Goal: Entertainment & Leisure: Browse casually

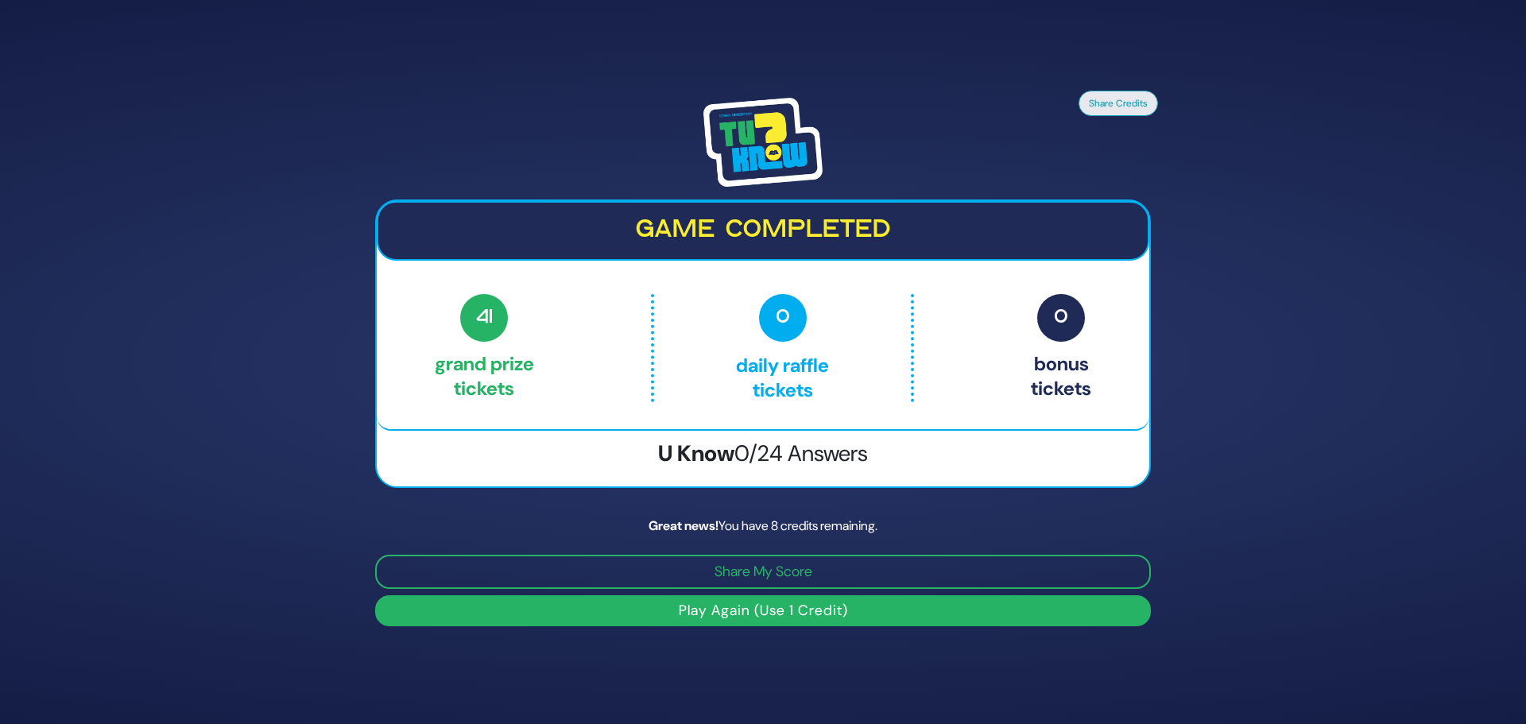
click at [695, 458] on h3 "U Know 0/24 Answers" at bounding box center [763, 453] width 773 height 27
click at [743, 610] on button "Play Again (Use 1 Credit)" at bounding box center [763, 610] width 776 height 31
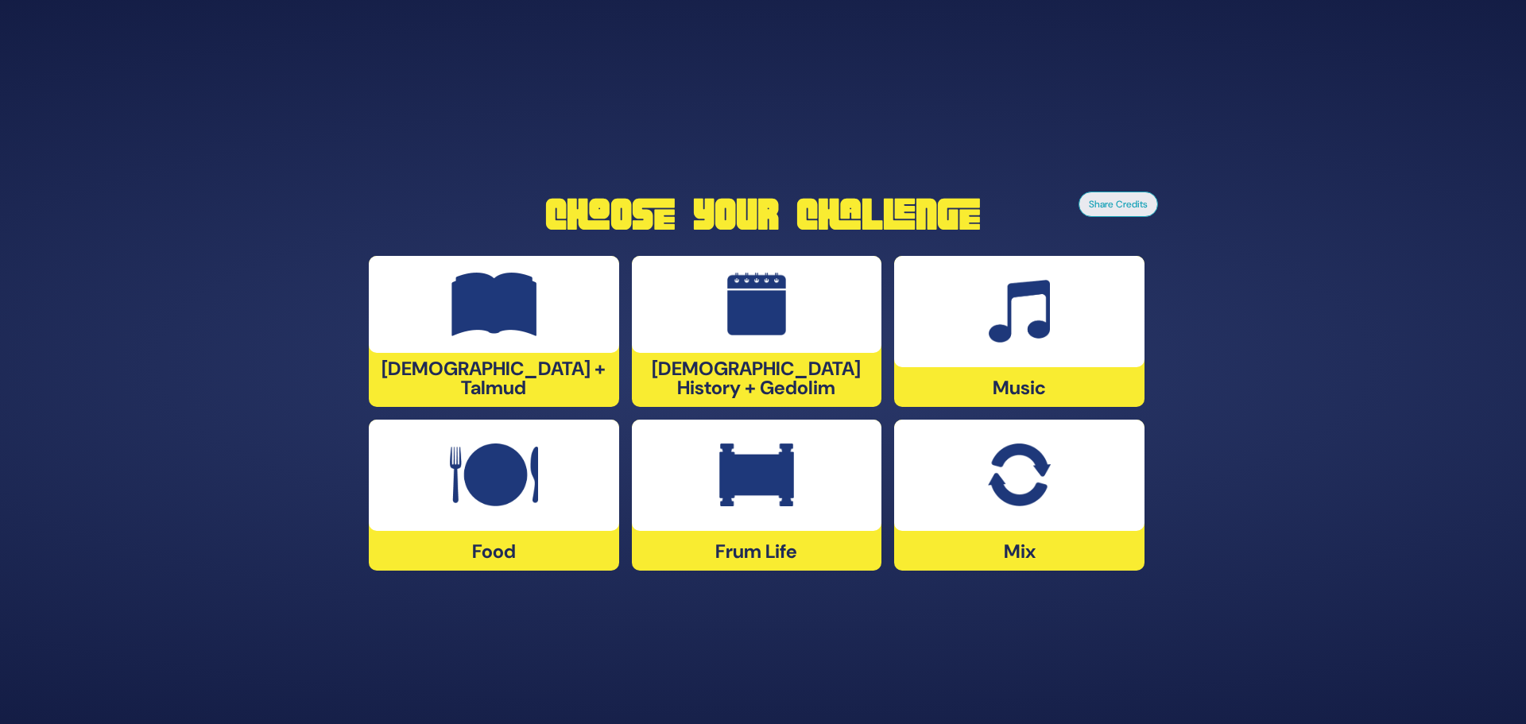
click at [1008, 497] on img at bounding box center [1019, 476] width 62 height 64
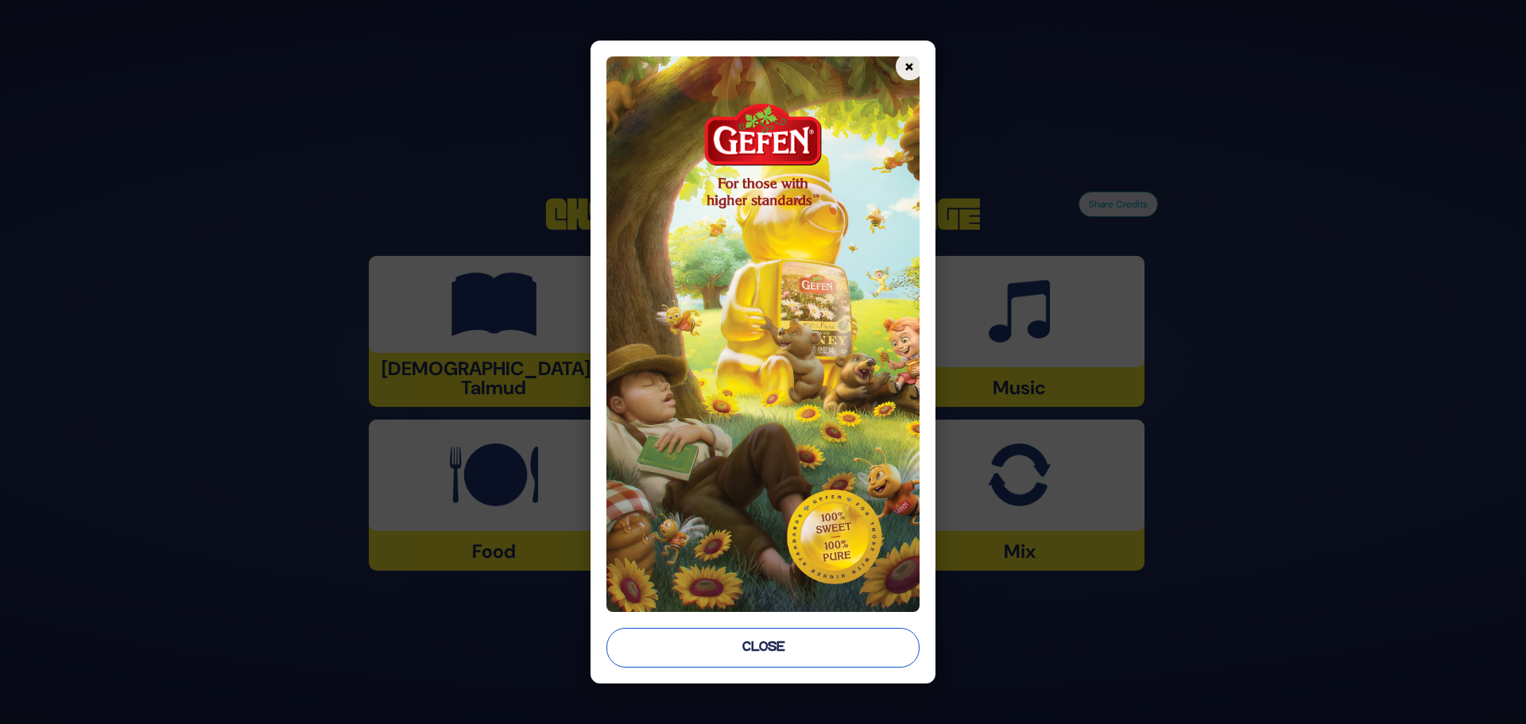
click at [747, 650] on button "Close" at bounding box center [762, 648] width 313 height 40
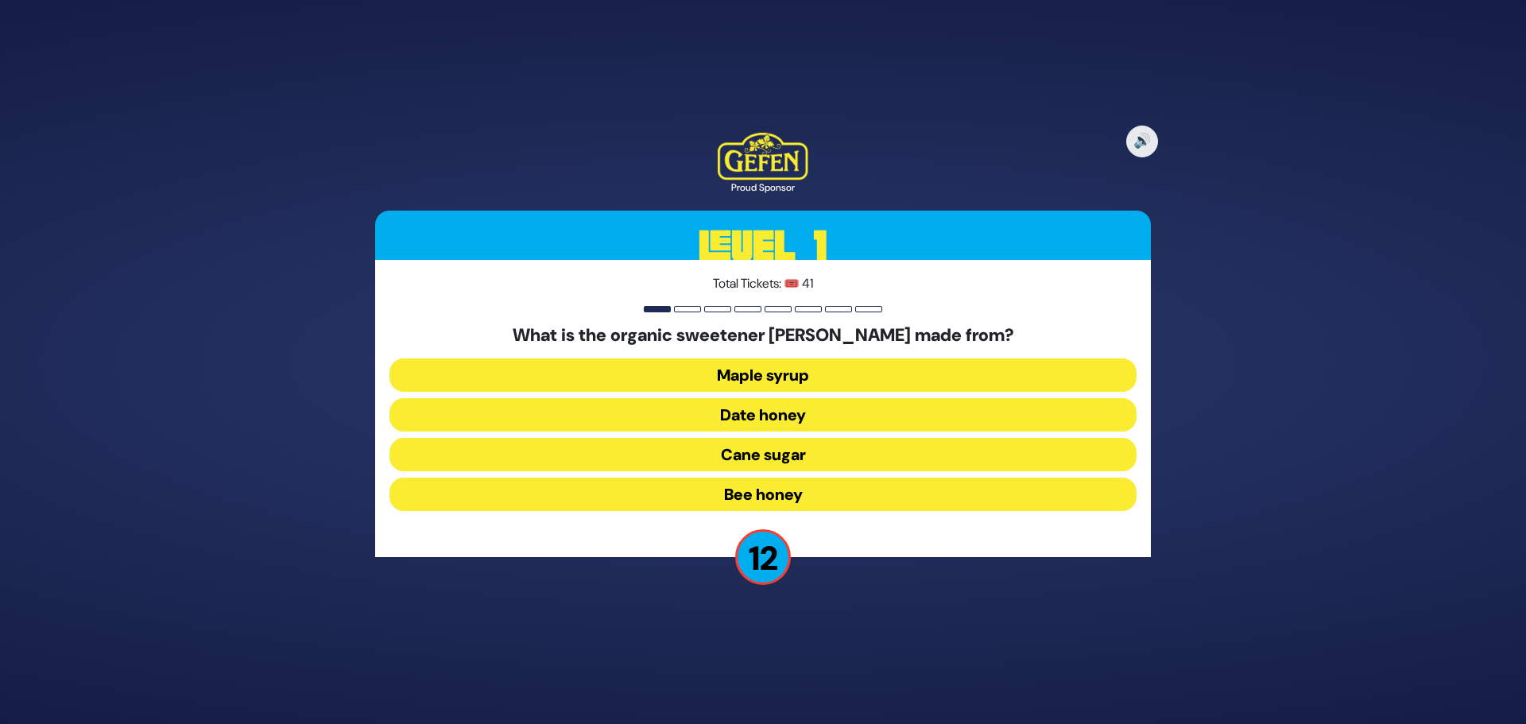
click at [730, 417] on button "Date honey" at bounding box center [762, 414] width 747 height 33
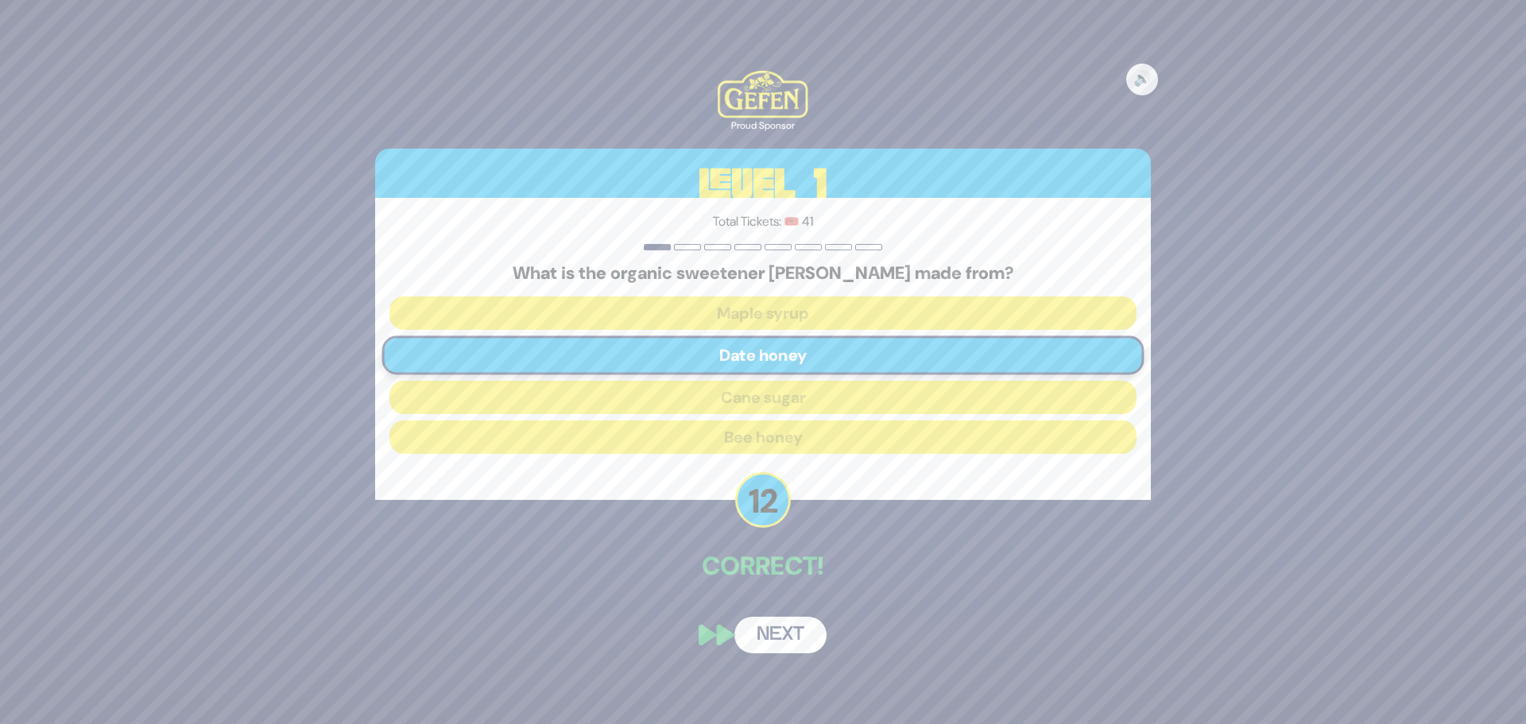
click at [770, 651] on button "Next" at bounding box center [780, 635] width 92 height 37
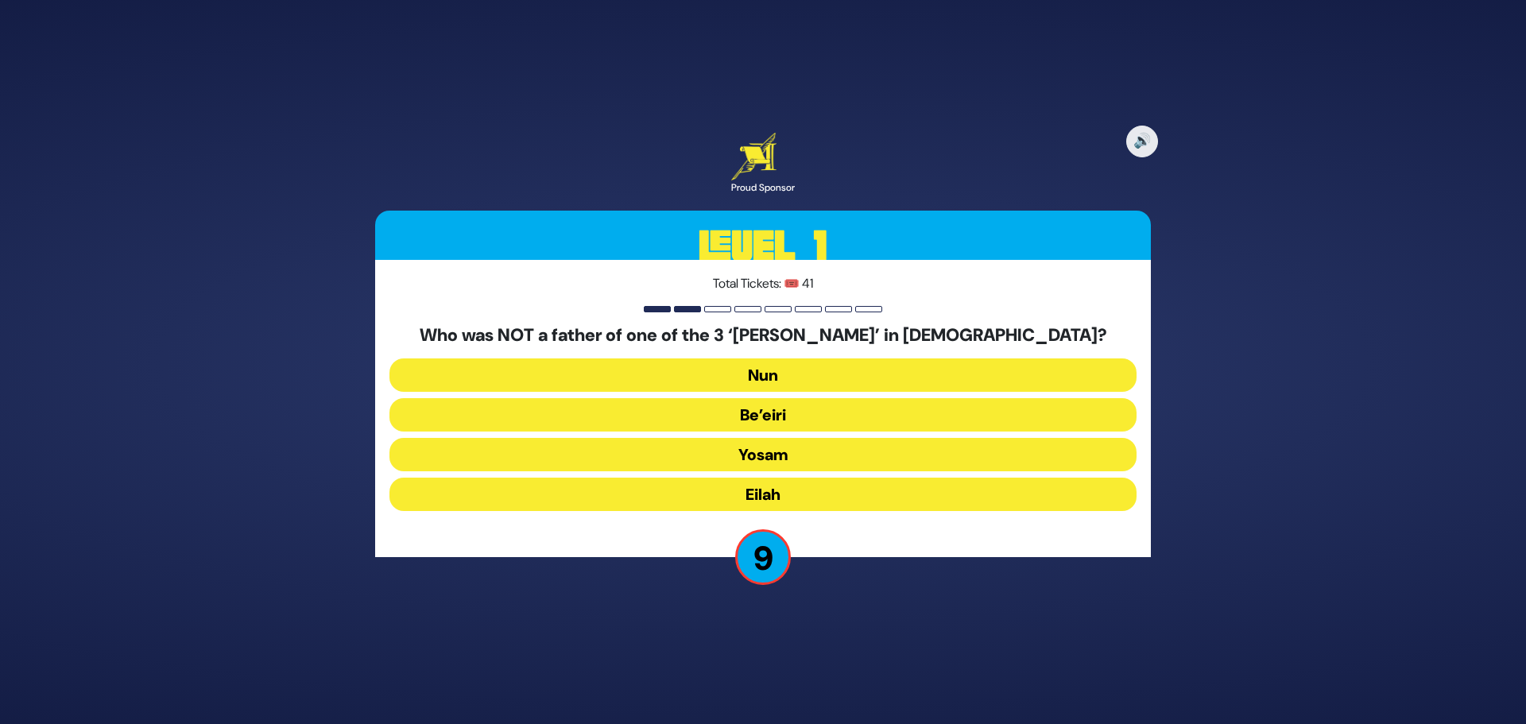
click at [737, 463] on button "Yosam" at bounding box center [762, 454] width 747 height 33
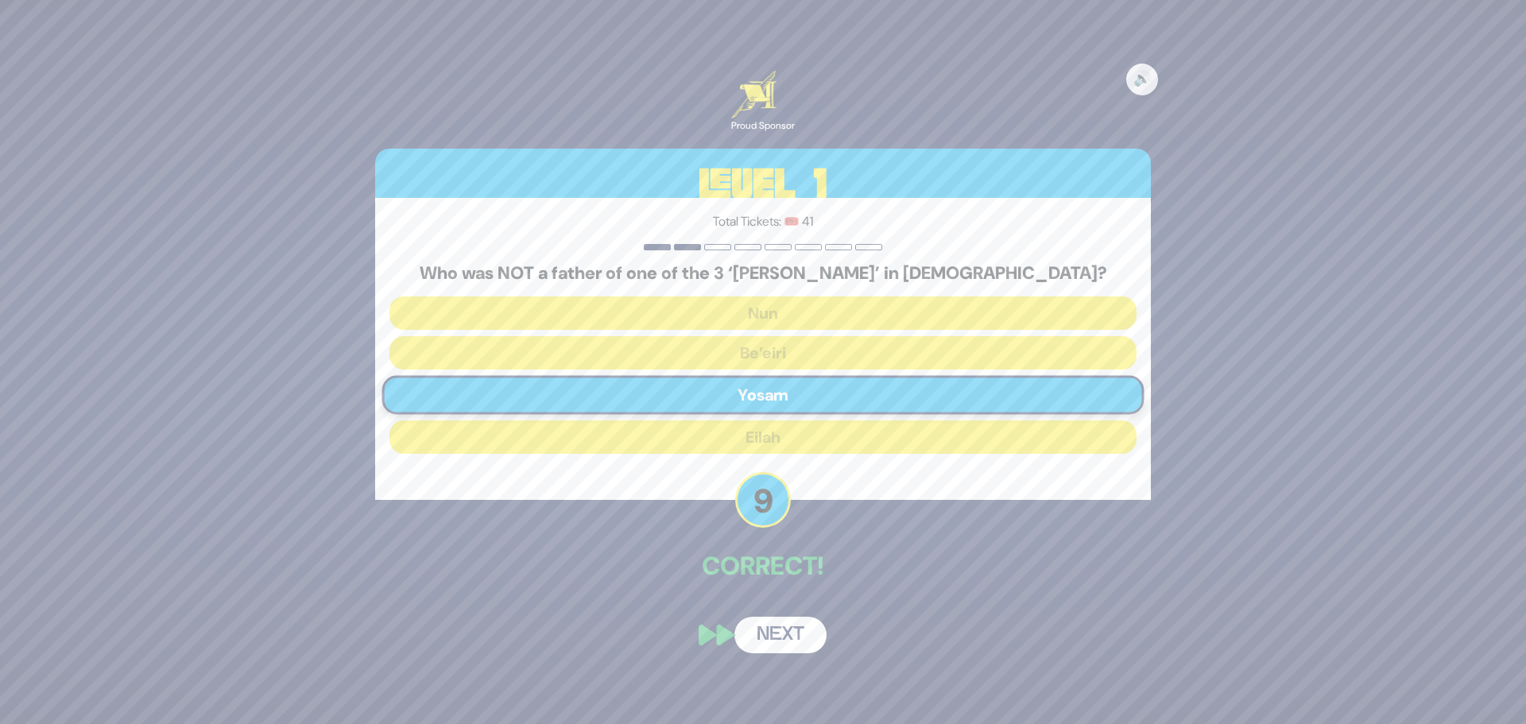
click at [786, 641] on button "Next" at bounding box center [780, 635] width 92 height 37
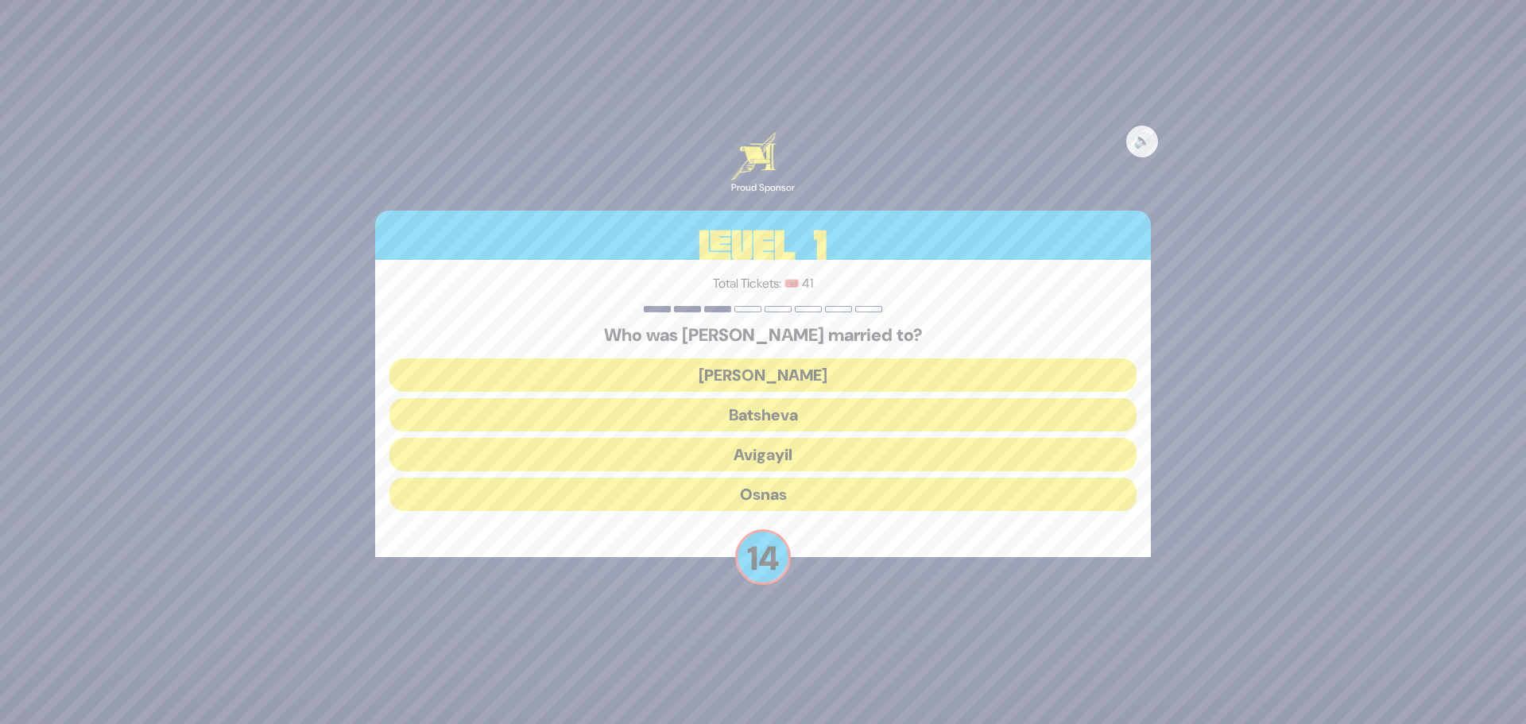
click at [679, 379] on button "[PERSON_NAME]" at bounding box center [762, 374] width 747 height 33
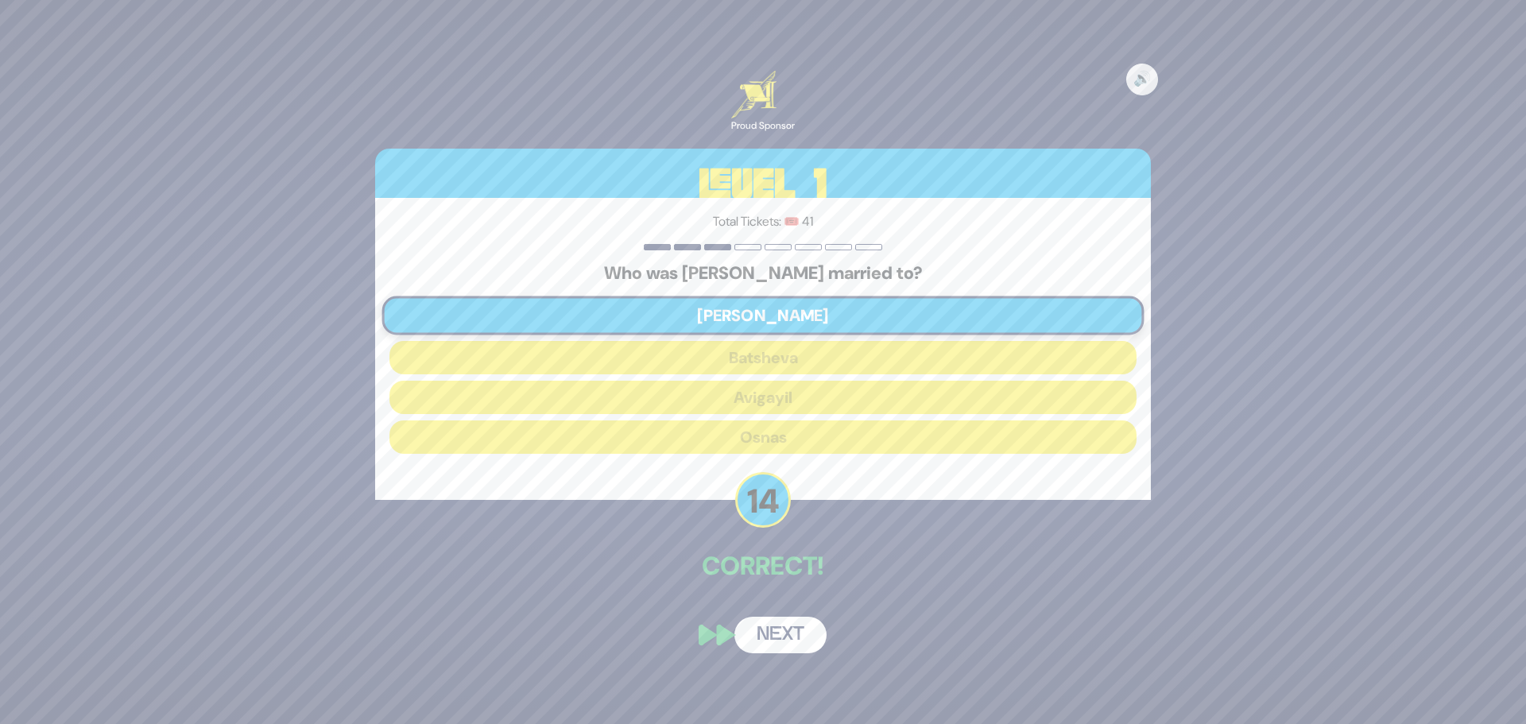
click at [771, 636] on button "Next" at bounding box center [780, 635] width 92 height 37
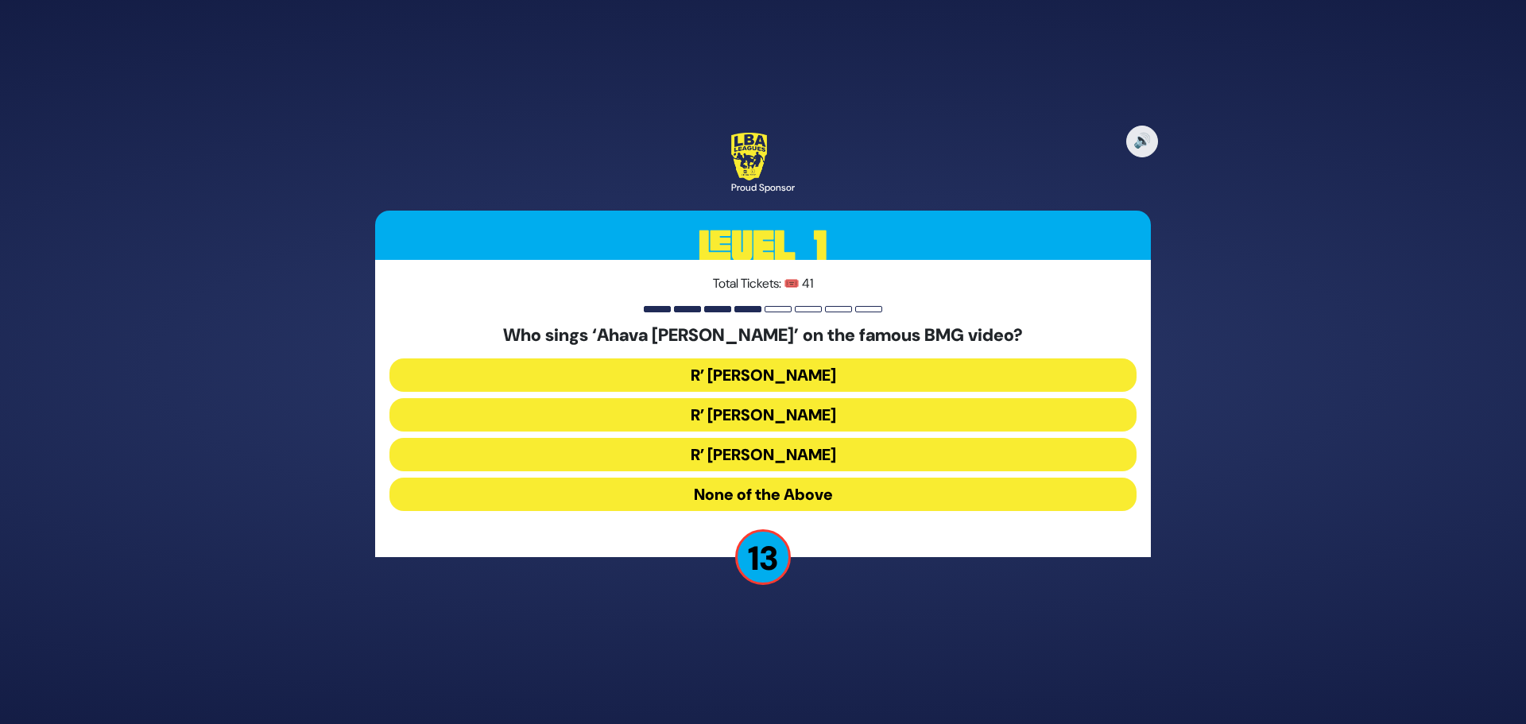
click at [736, 400] on button "R’ [PERSON_NAME]" at bounding box center [762, 414] width 747 height 33
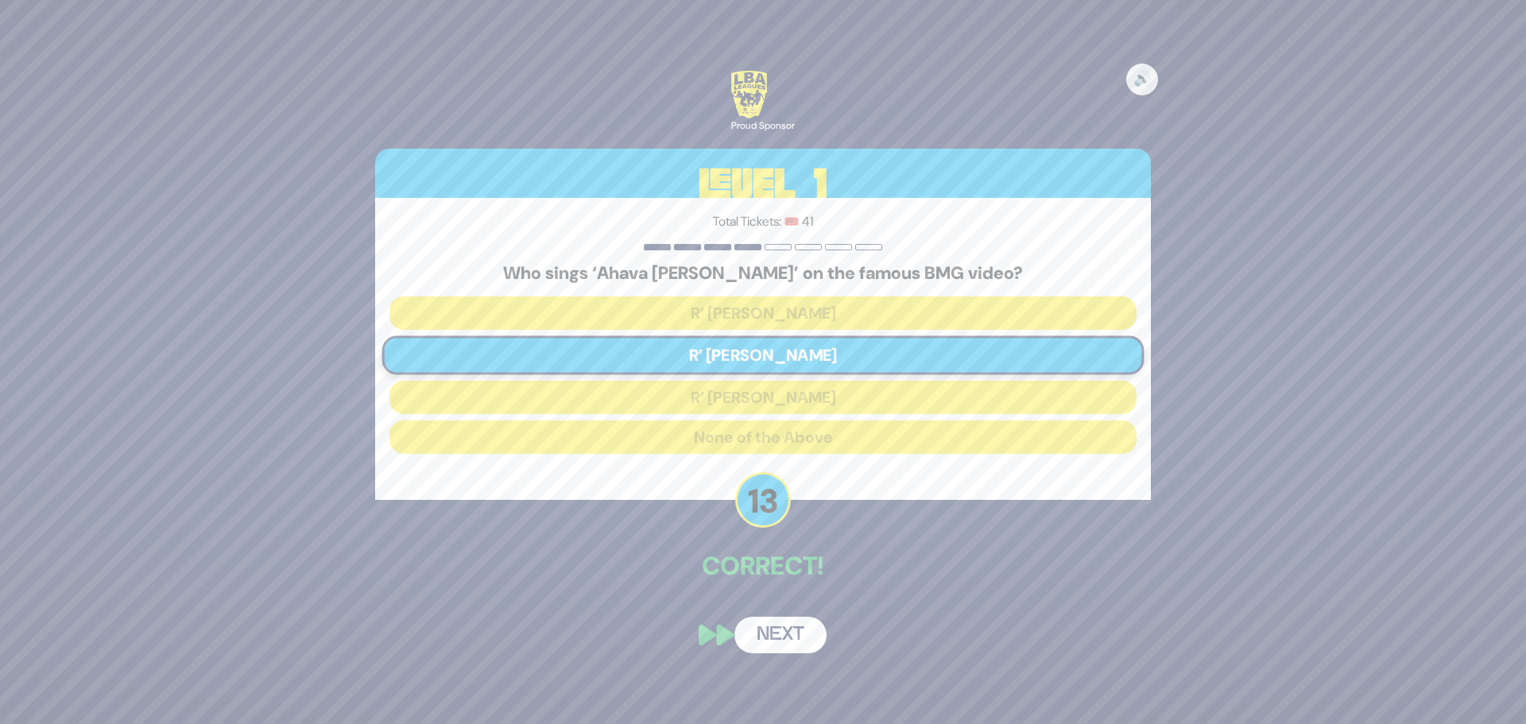
click at [792, 614] on div "🔊 Proud Sponsor Level 1 Total Tickets: 🎟️ 41 Who sings ‘Ahava [PERSON_NAME]’ on…" at bounding box center [763, 362] width 814 height 621
click at [790, 630] on button "Next" at bounding box center [780, 635] width 92 height 37
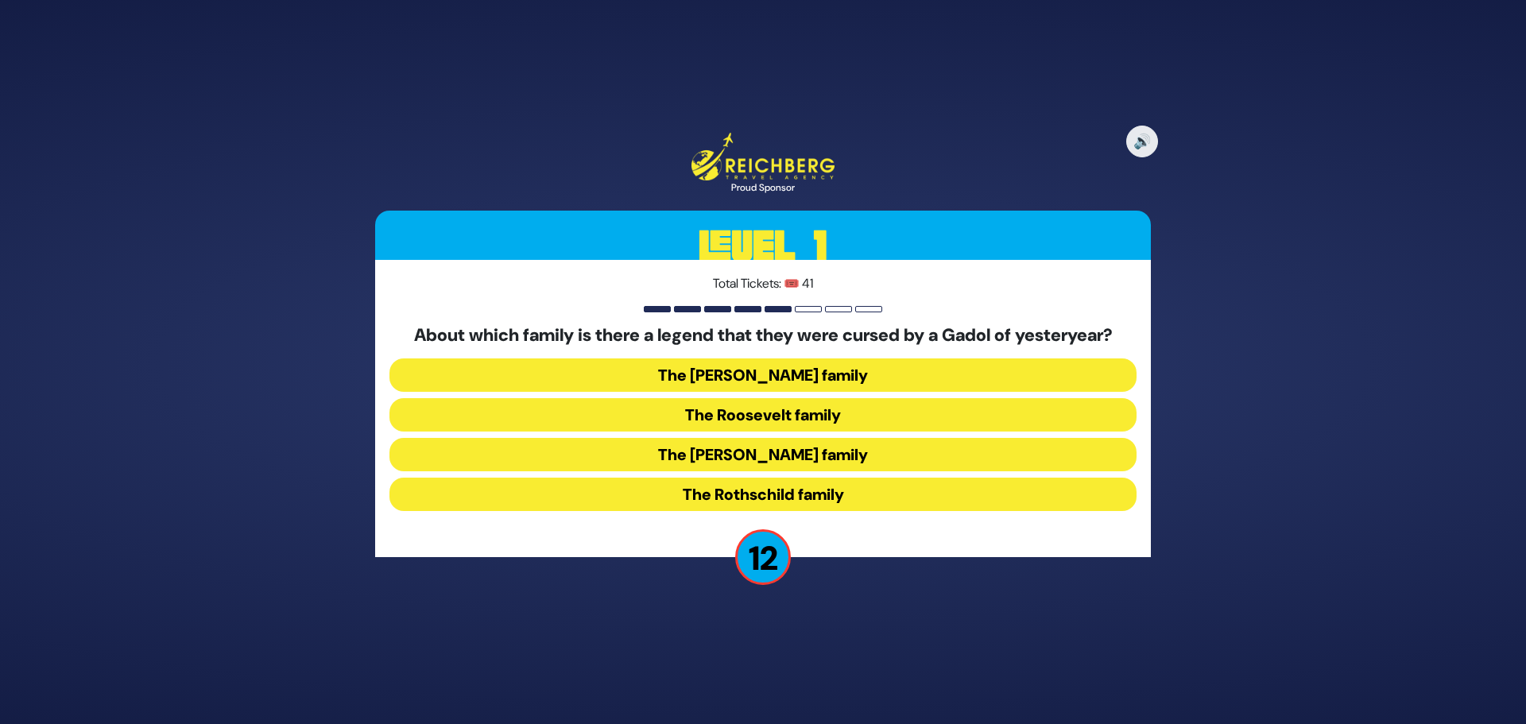
click at [685, 456] on button "The [PERSON_NAME] family" at bounding box center [762, 454] width 747 height 33
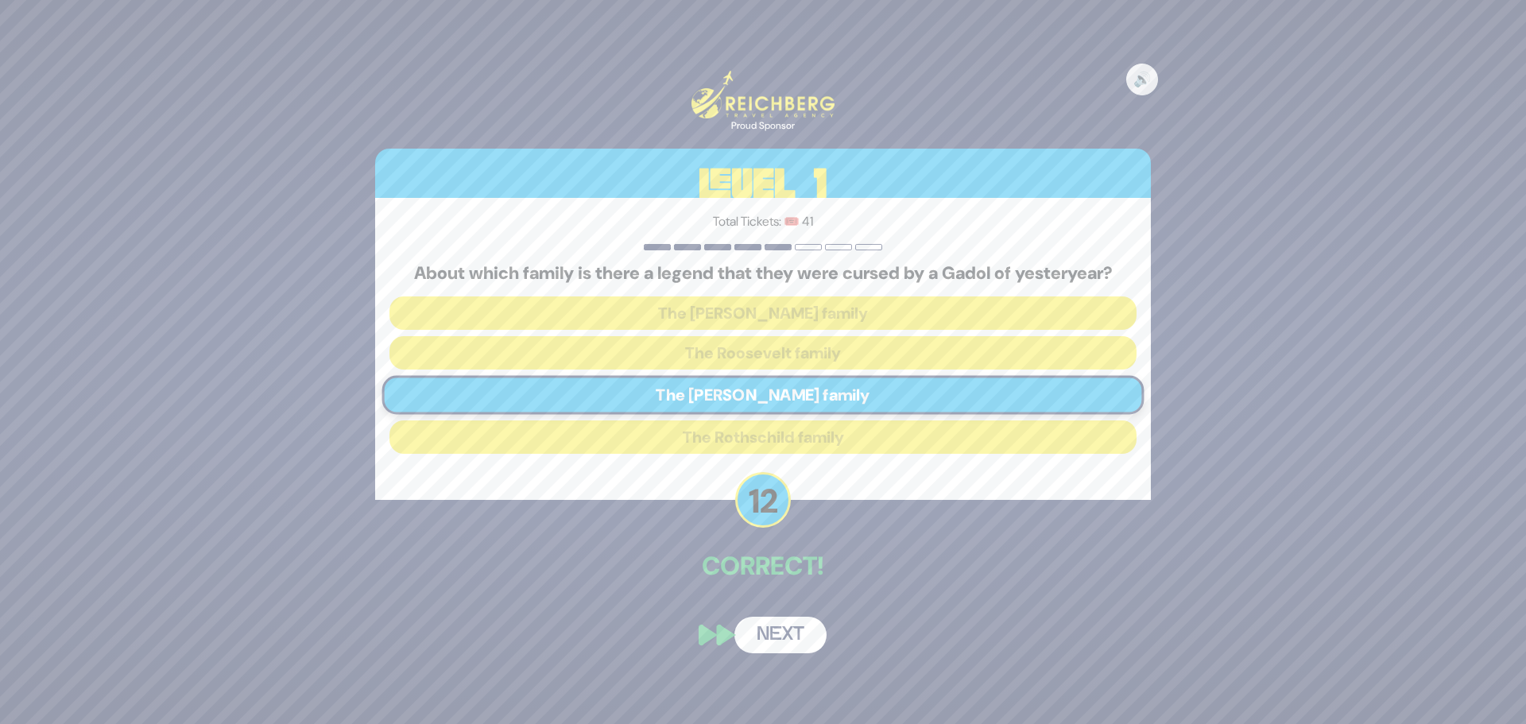
click at [775, 627] on button "Next" at bounding box center [780, 635] width 92 height 37
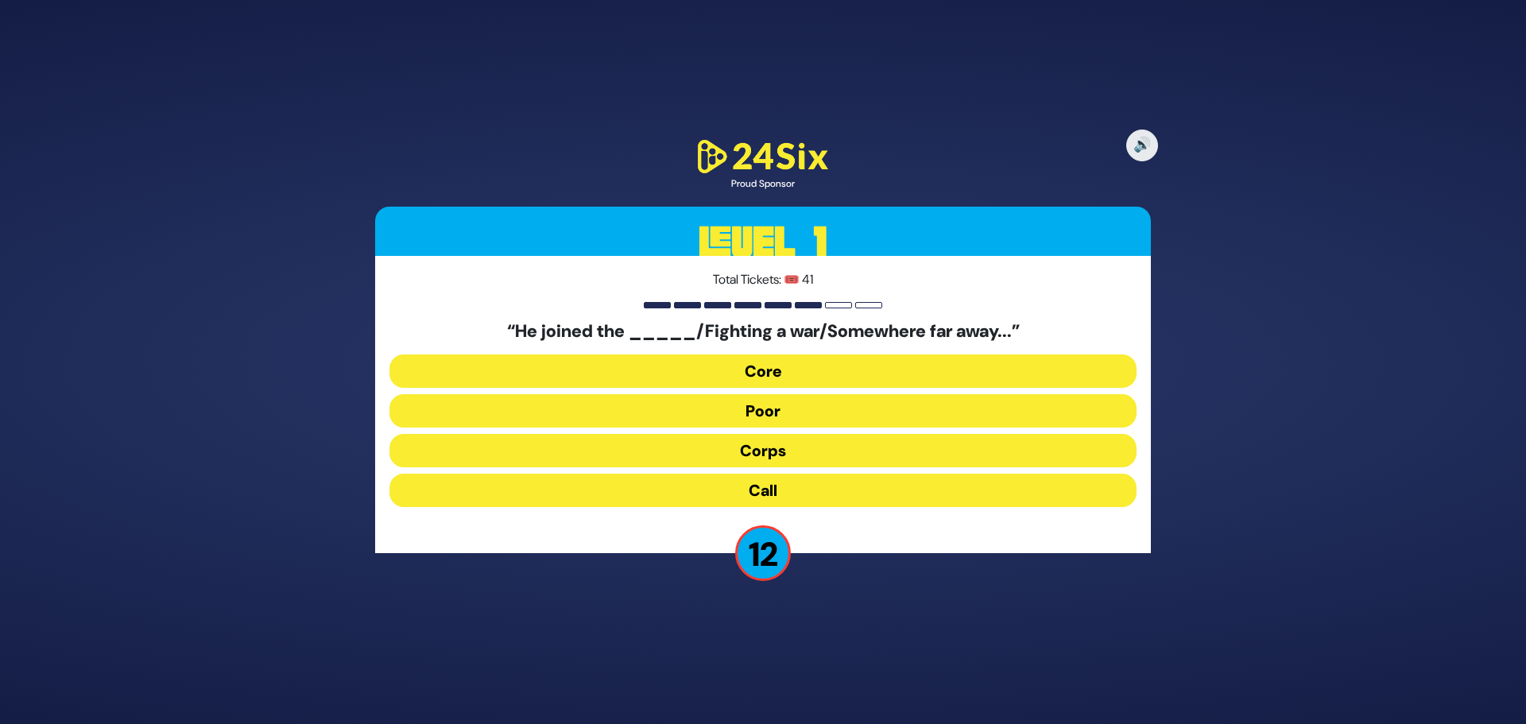
click at [682, 380] on button "Core" at bounding box center [762, 371] width 747 height 33
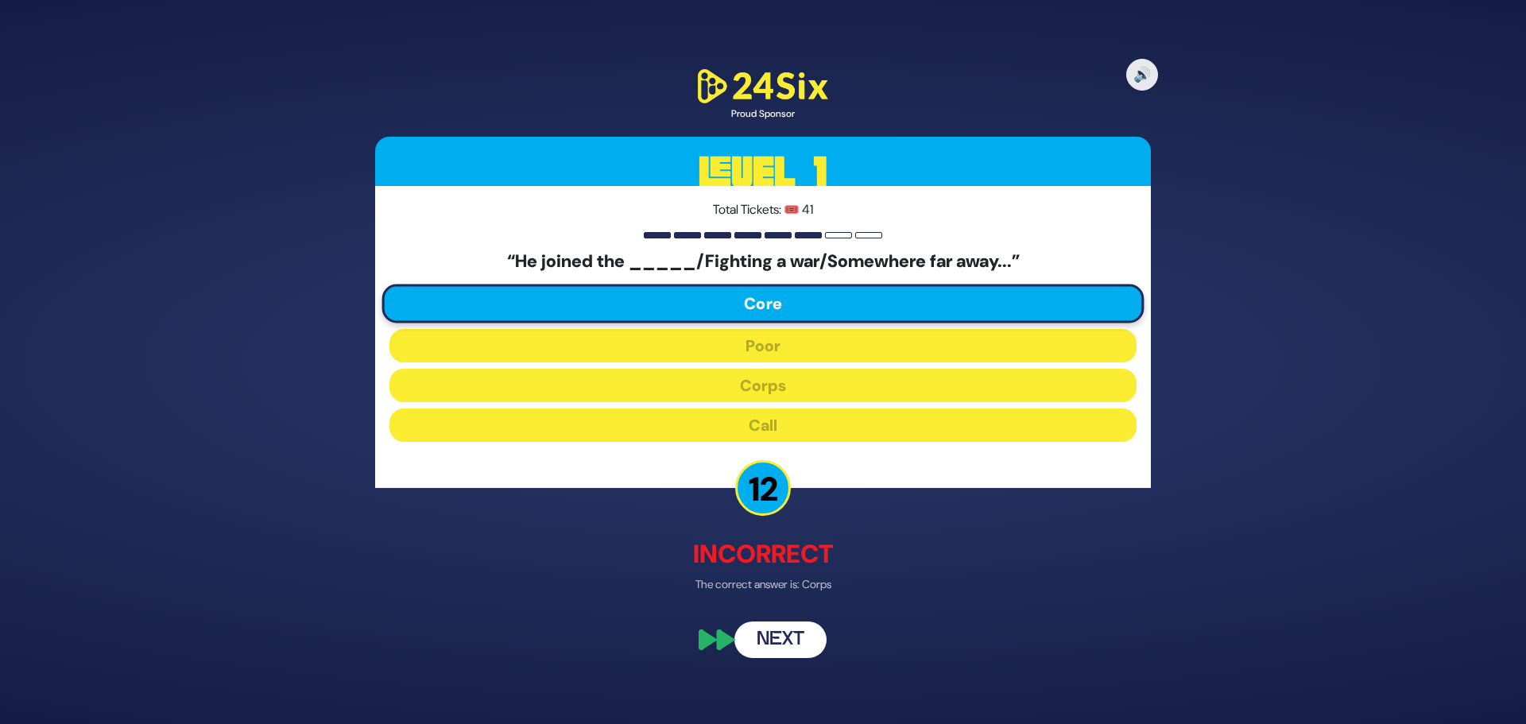
click at [780, 641] on button "Next" at bounding box center [780, 640] width 92 height 37
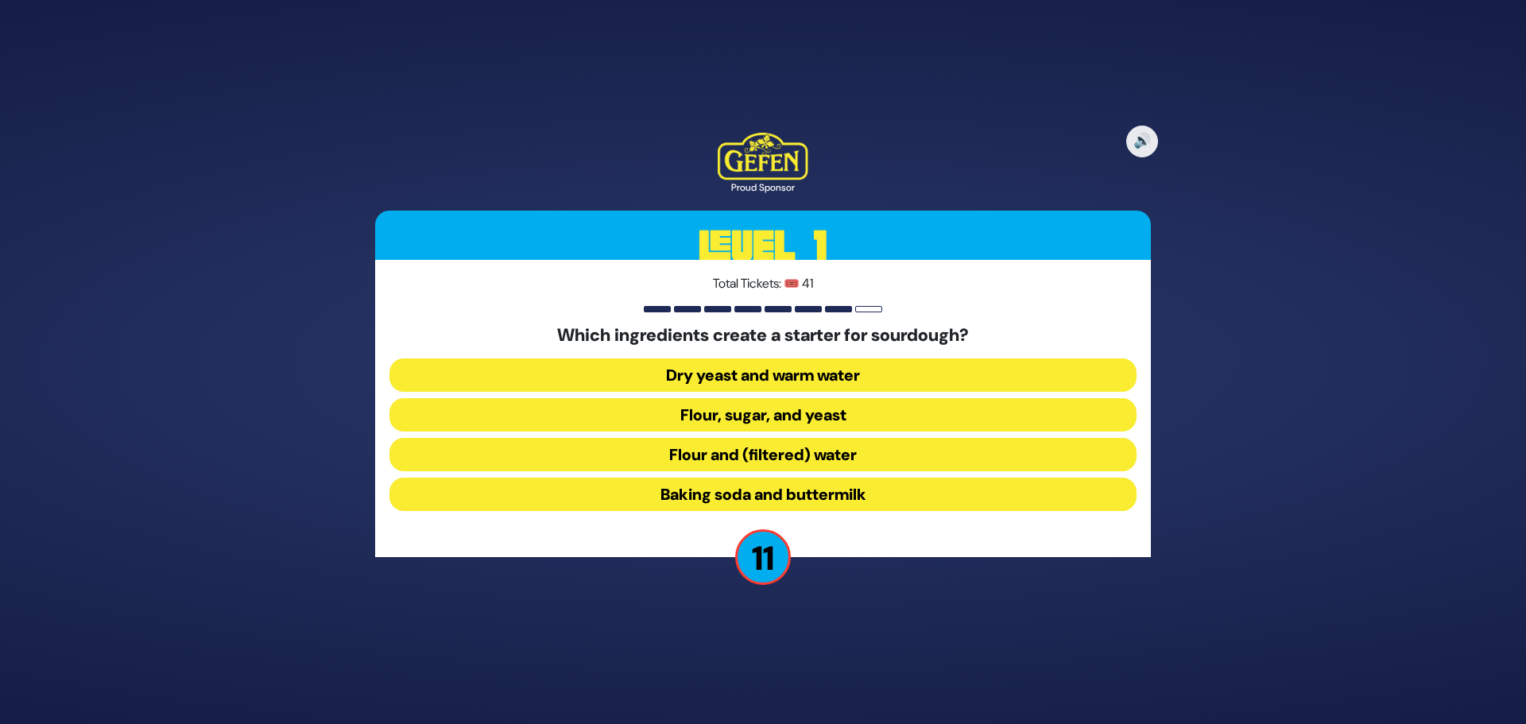
click at [700, 459] on button "Flour and (filtered) water" at bounding box center [762, 454] width 747 height 33
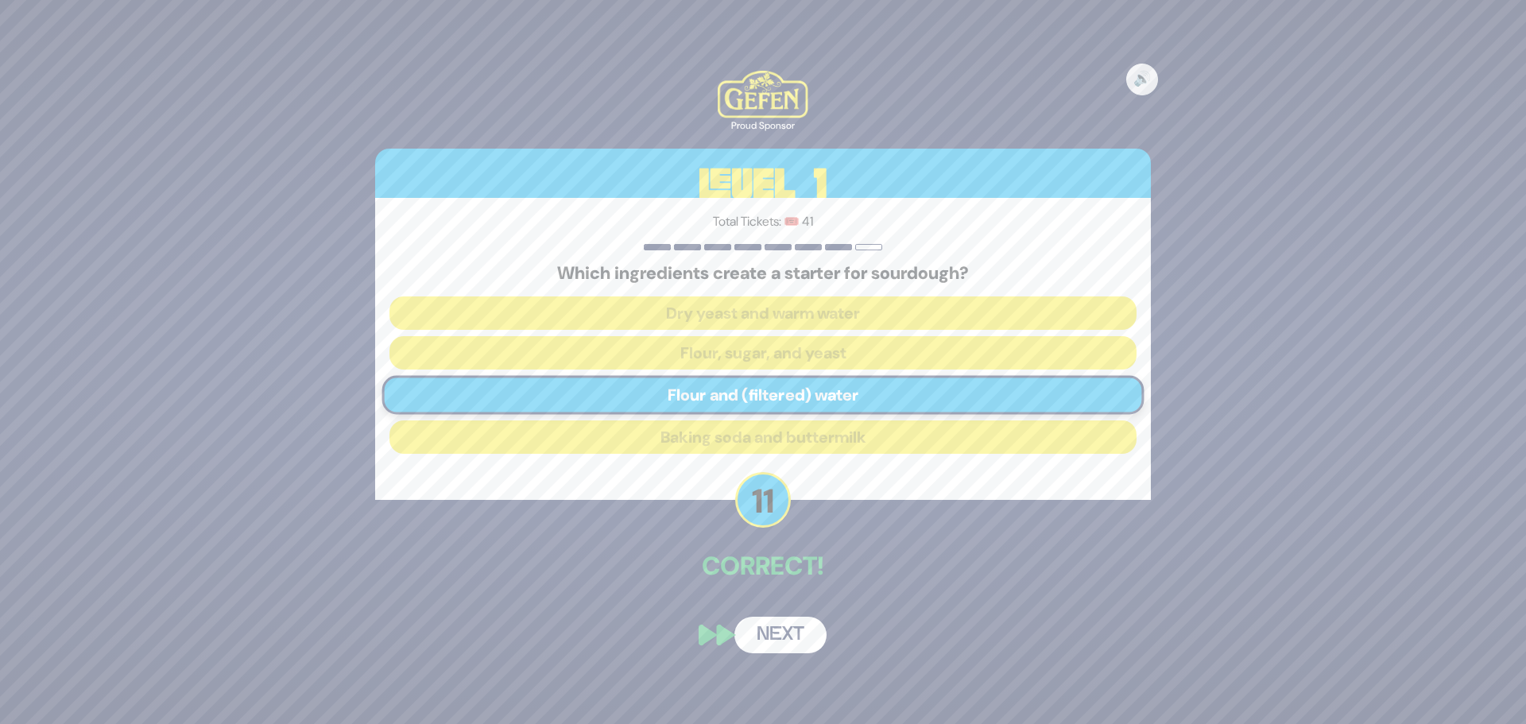
click at [769, 649] on button "Next" at bounding box center [780, 635] width 92 height 37
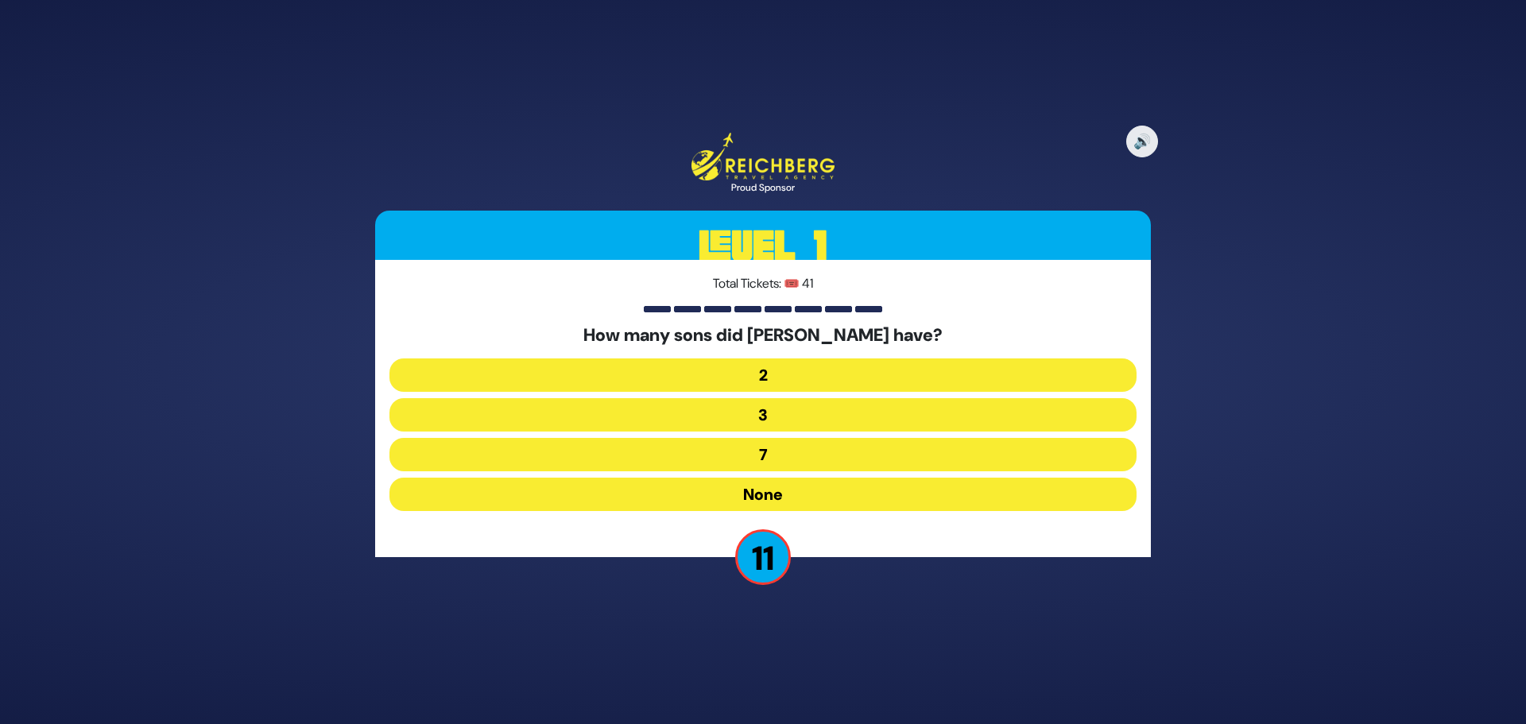
click at [637, 411] on button "3" at bounding box center [762, 414] width 747 height 33
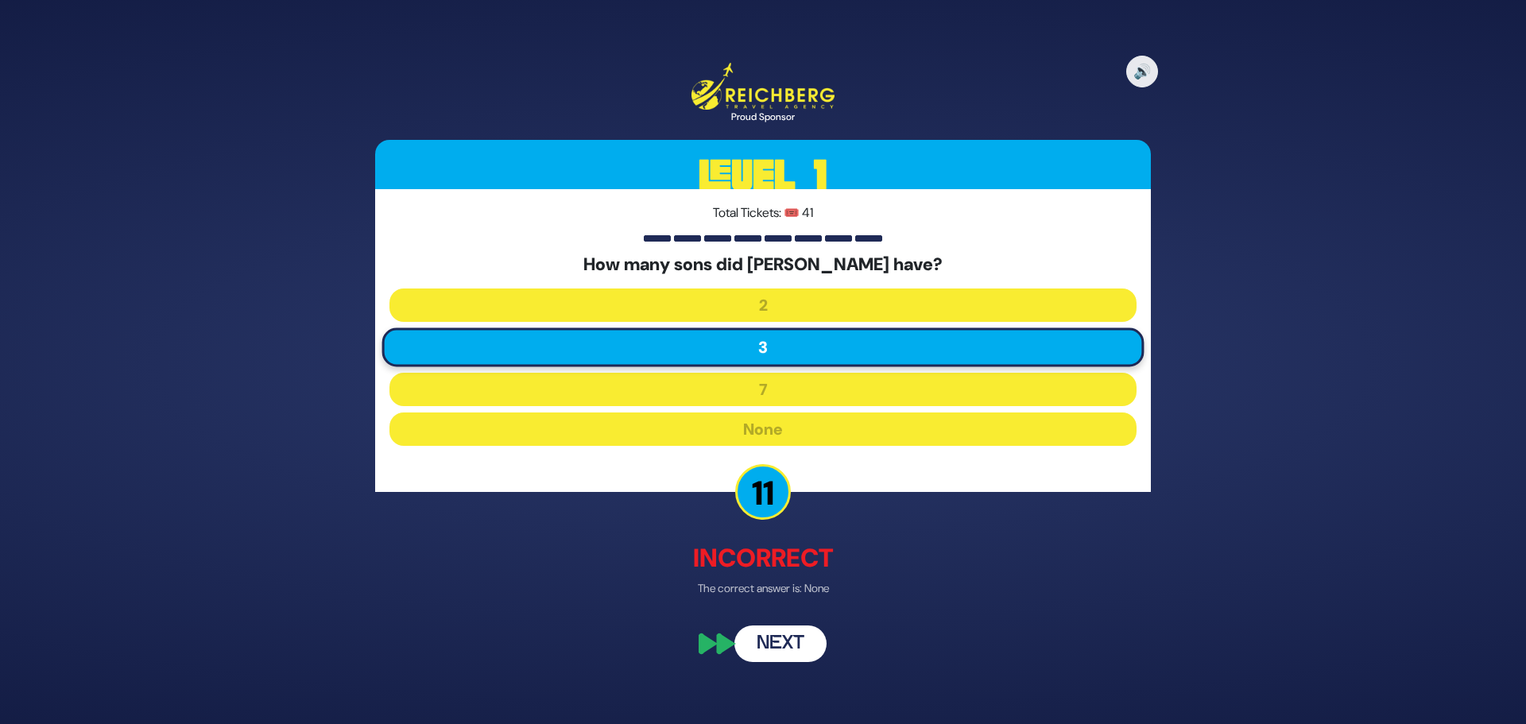
click at [794, 639] on button "Next" at bounding box center [780, 643] width 92 height 37
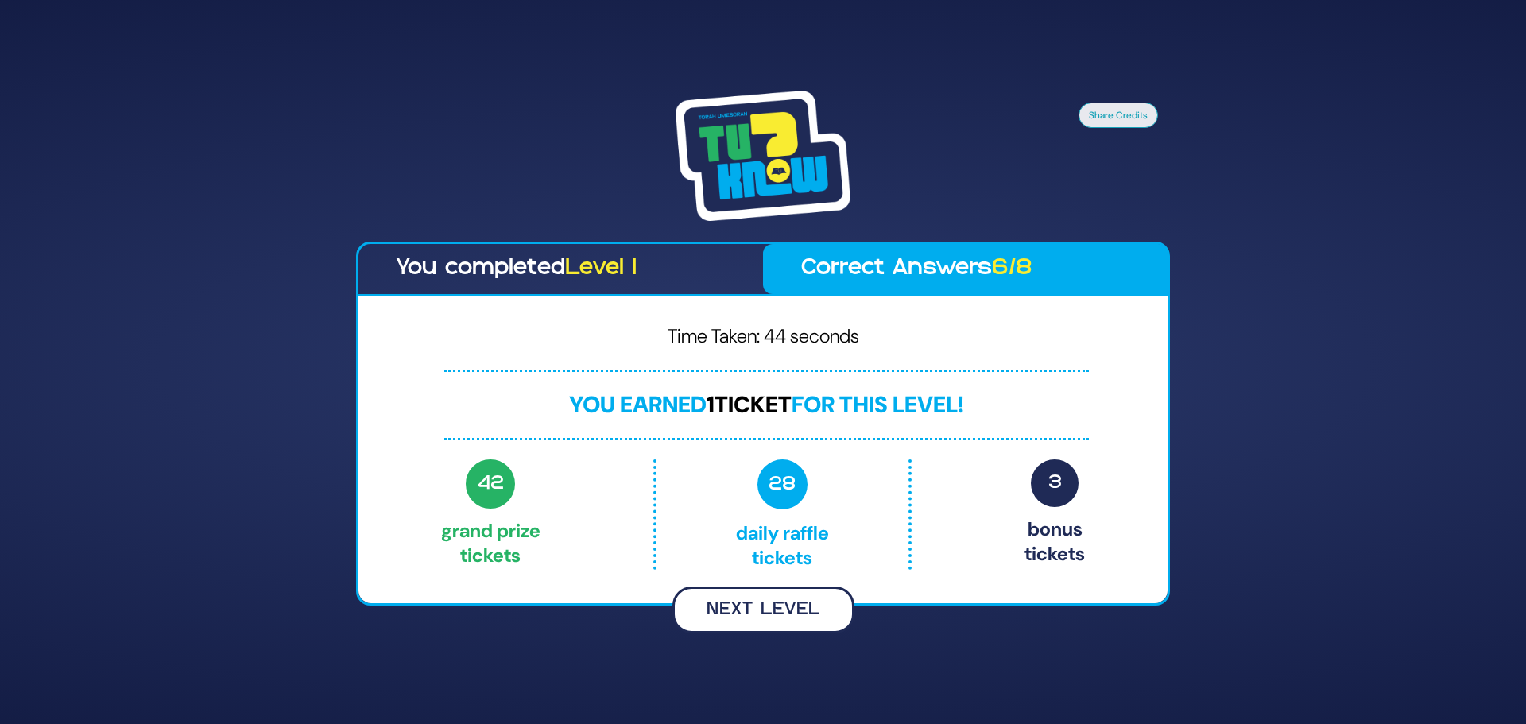
click at [761, 610] on button "Next Level" at bounding box center [763, 610] width 182 height 47
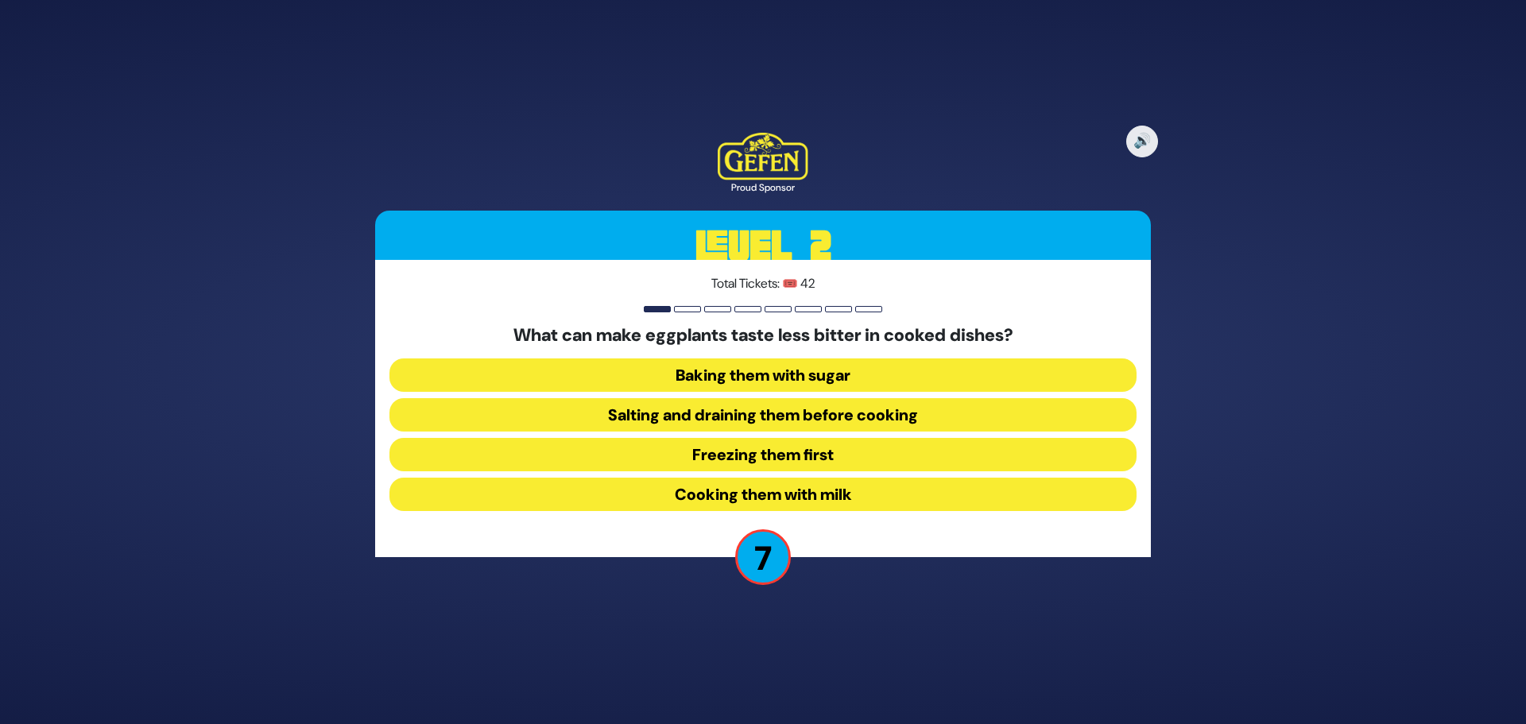
click at [677, 444] on button "Freezing them first" at bounding box center [762, 454] width 747 height 33
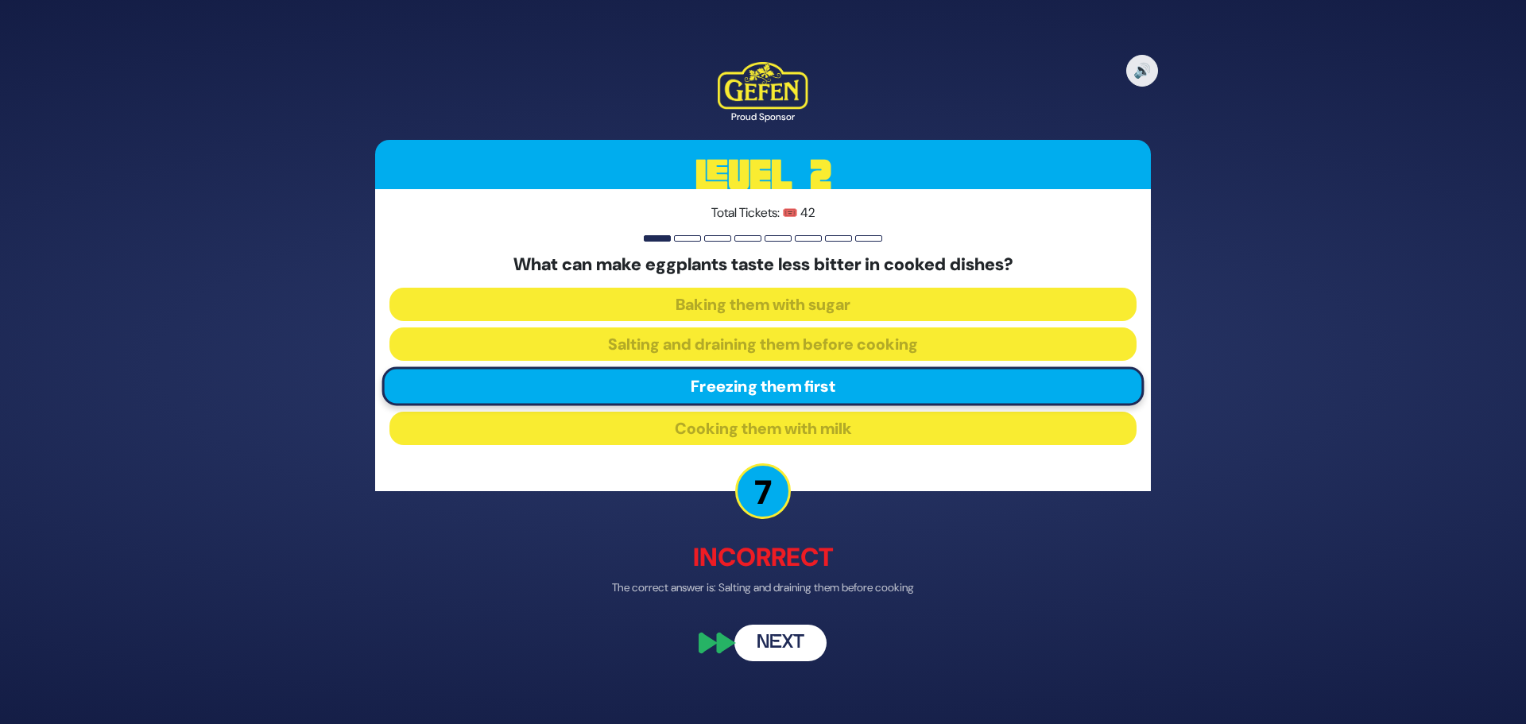
click at [795, 648] on button "Next" at bounding box center [780, 644] width 92 height 37
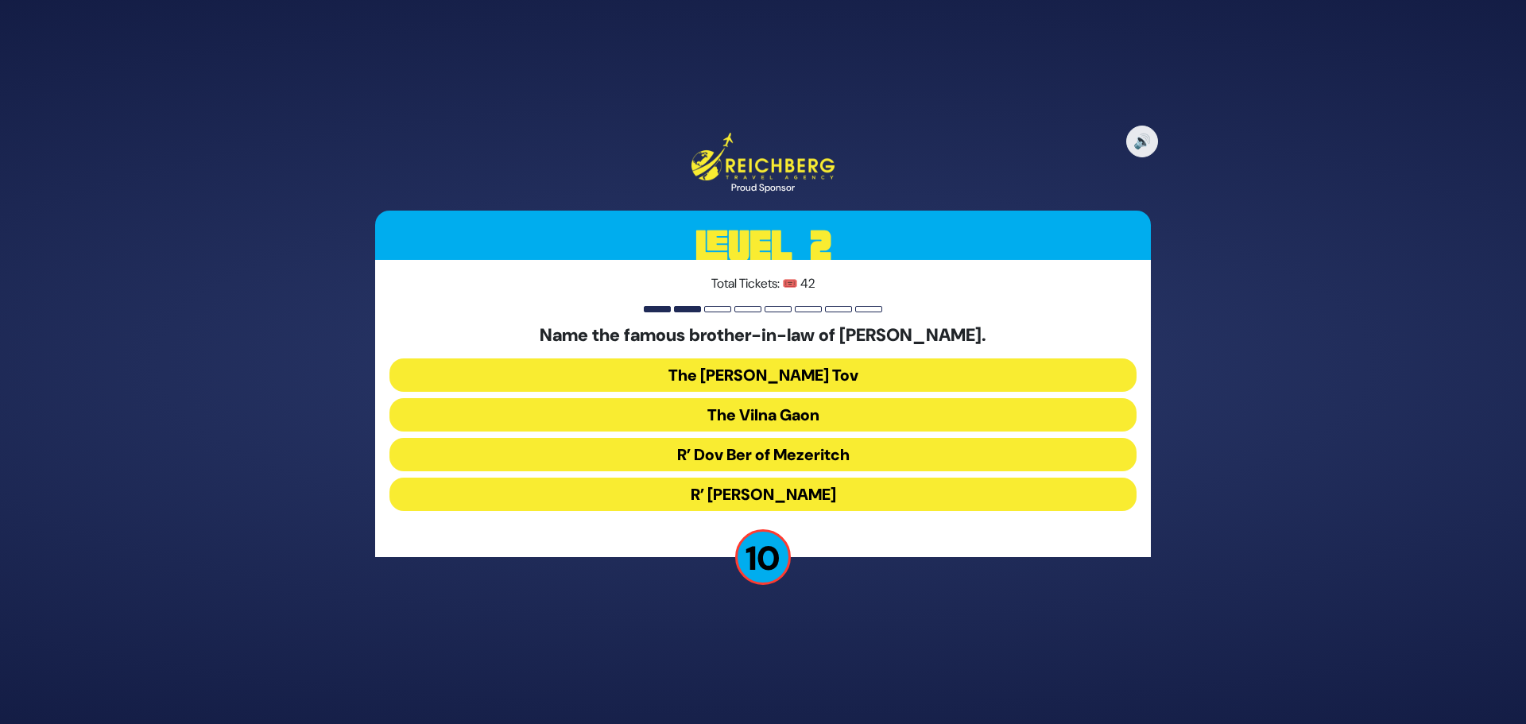
click at [645, 455] on button "R’ Dov Ber of Mezeritch" at bounding box center [762, 454] width 747 height 33
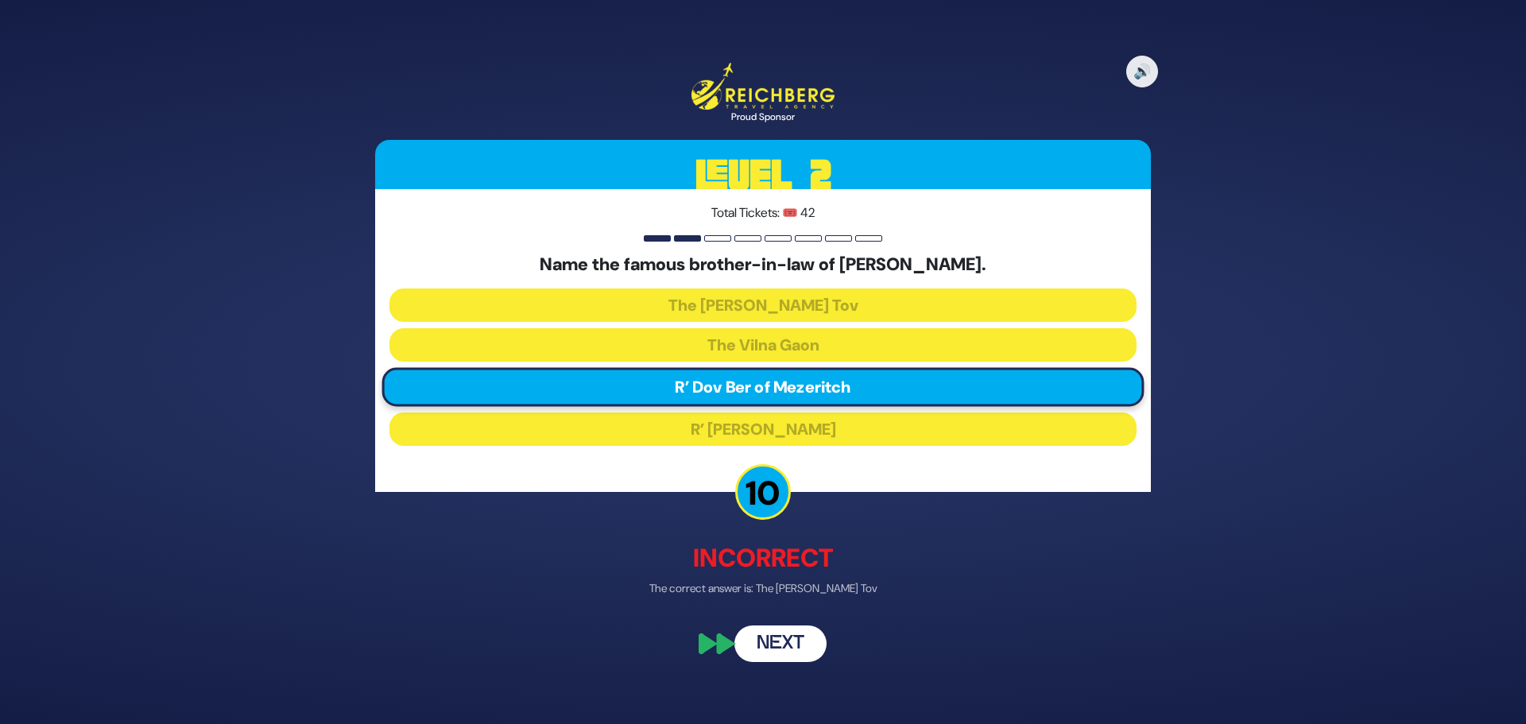
click at [787, 638] on button "Next" at bounding box center [780, 643] width 92 height 37
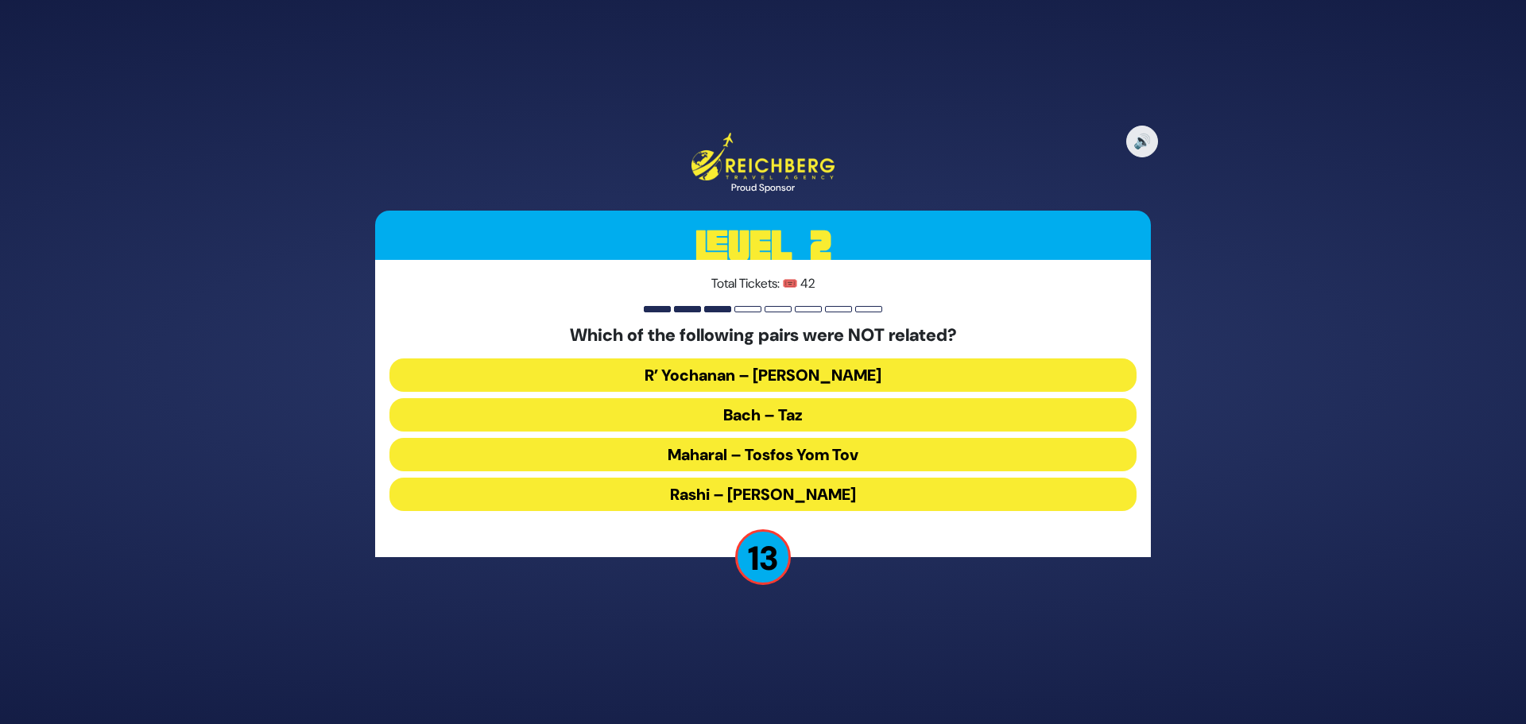
click at [696, 459] on button "Maharal – Tosfos Yom Tov" at bounding box center [762, 454] width 747 height 33
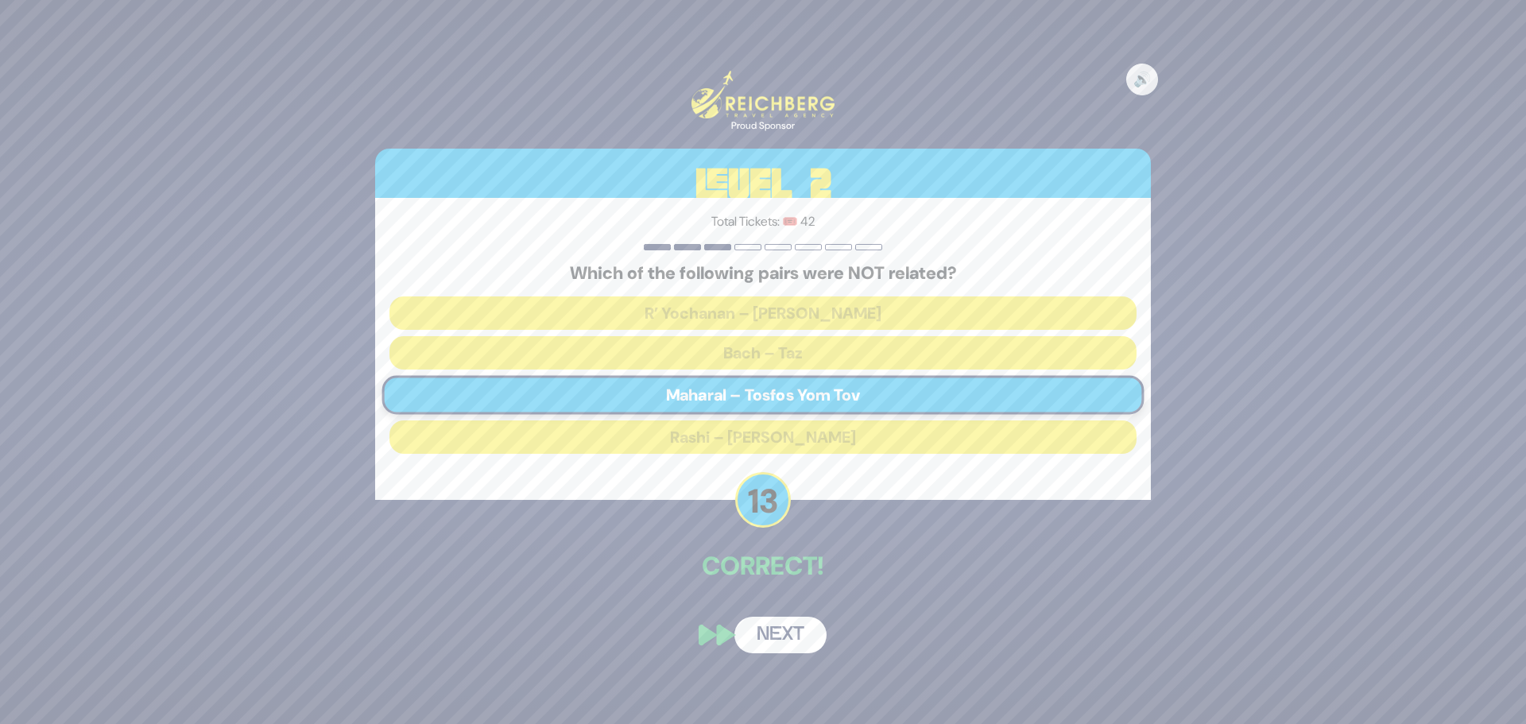
click at [771, 632] on button "Next" at bounding box center [780, 635] width 92 height 37
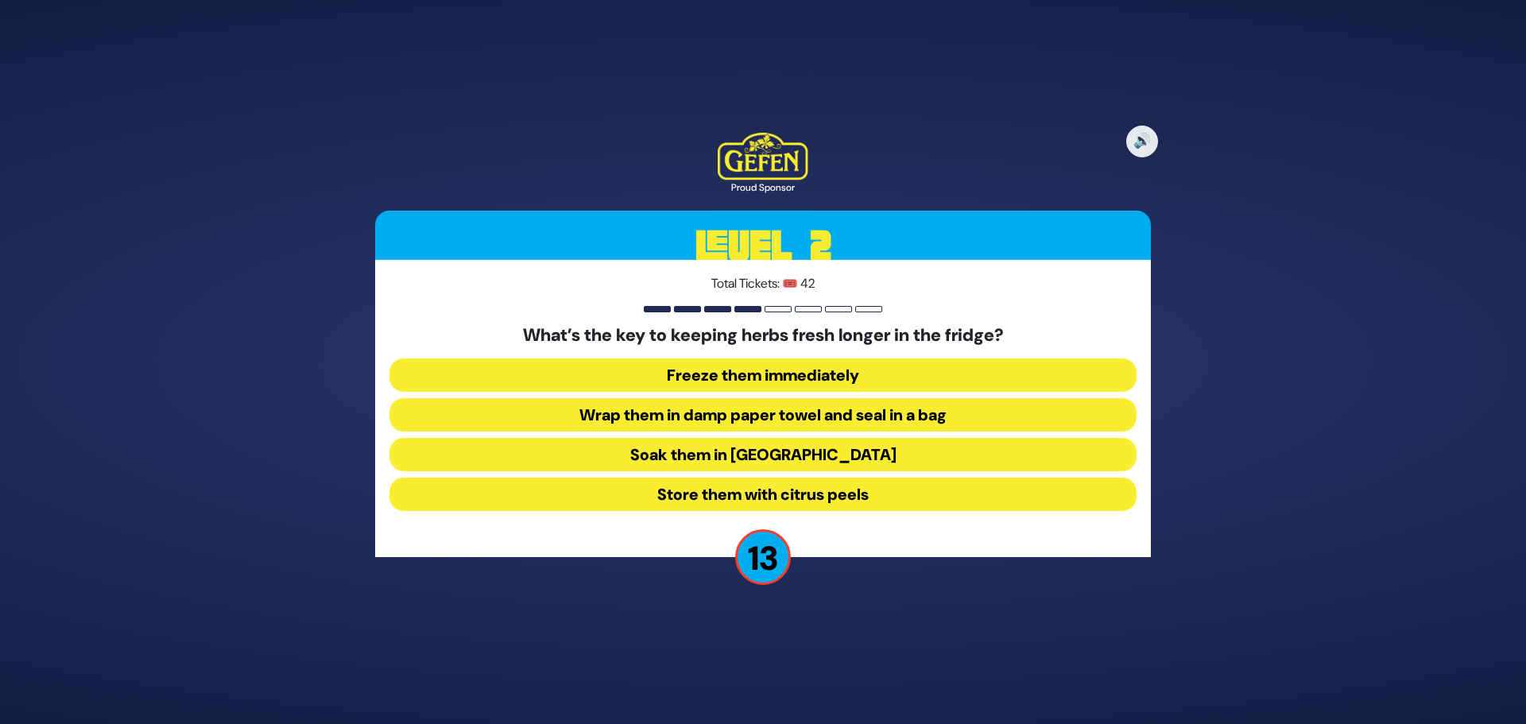
click at [648, 419] on button "Wrap them in damp paper towel and seal in a bag" at bounding box center [762, 414] width 747 height 33
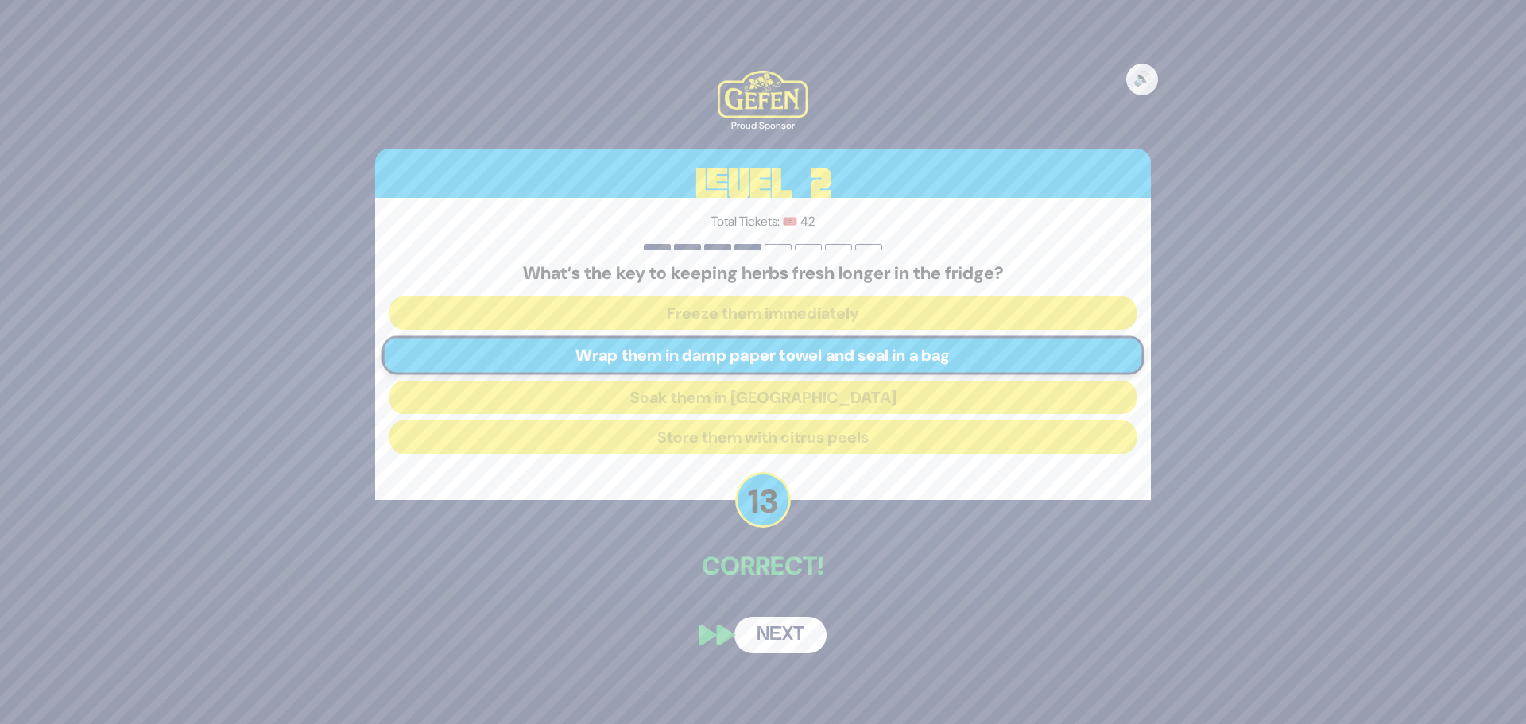
click at [796, 647] on button "Next" at bounding box center [780, 635] width 92 height 37
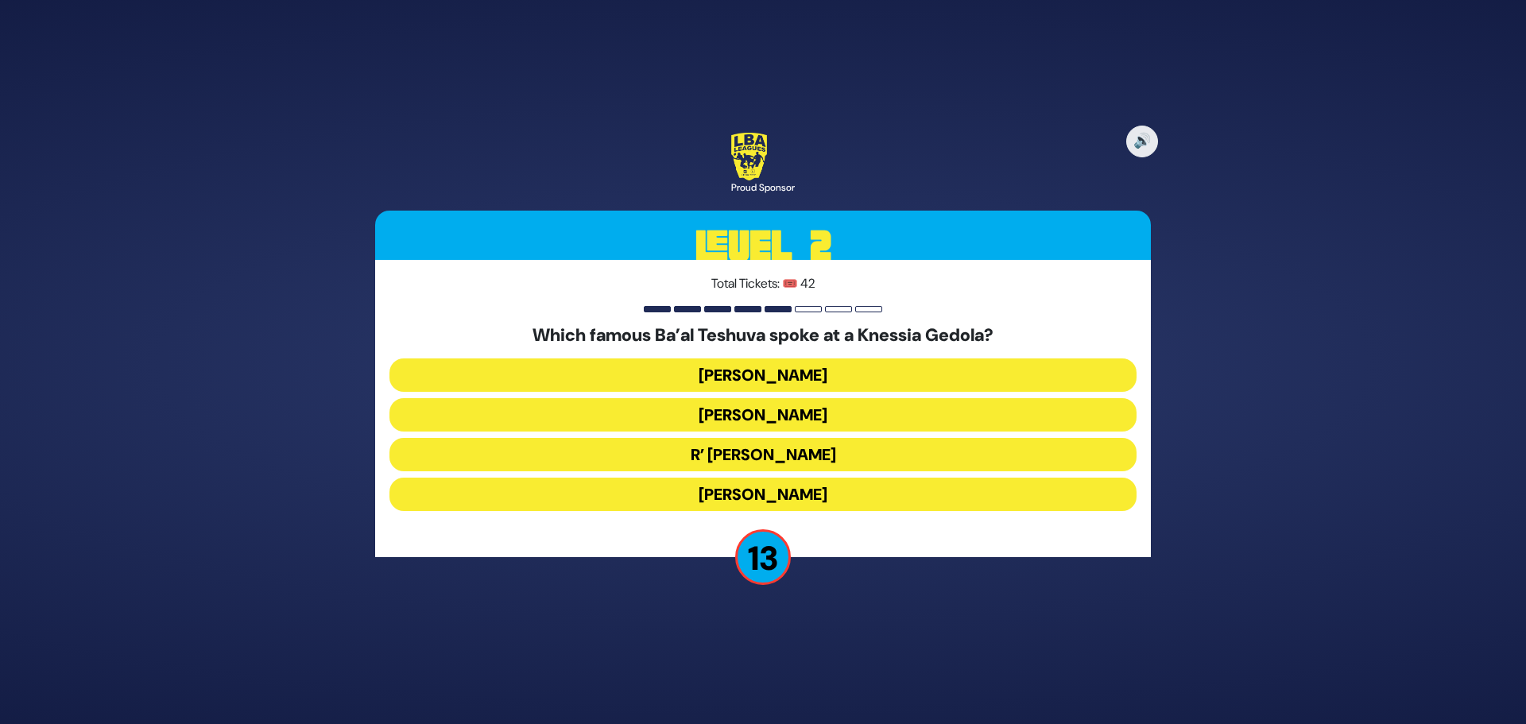
click at [668, 485] on button "[PERSON_NAME]" at bounding box center [762, 494] width 747 height 33
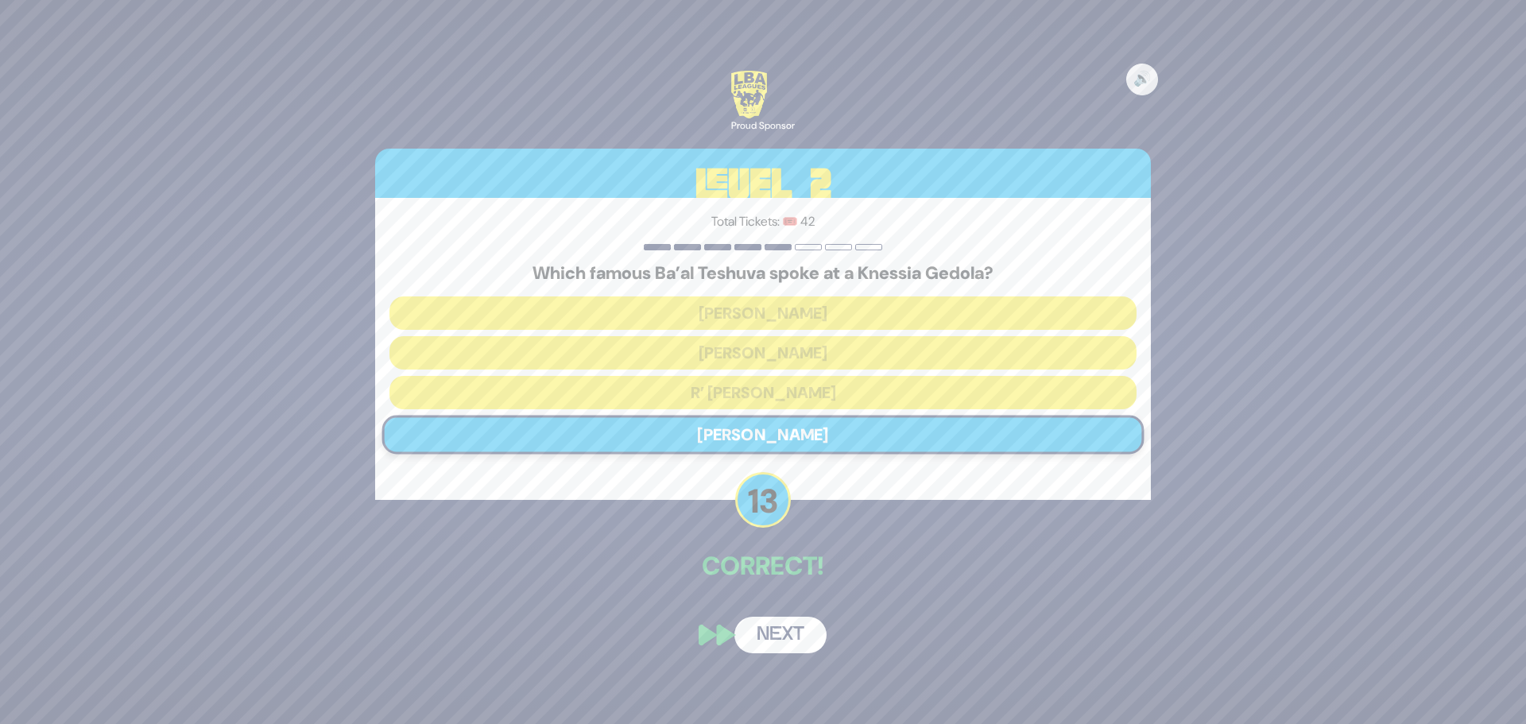
click at [769, 641] on button "Next" at bounding box center [780, 635] width 92 height 37
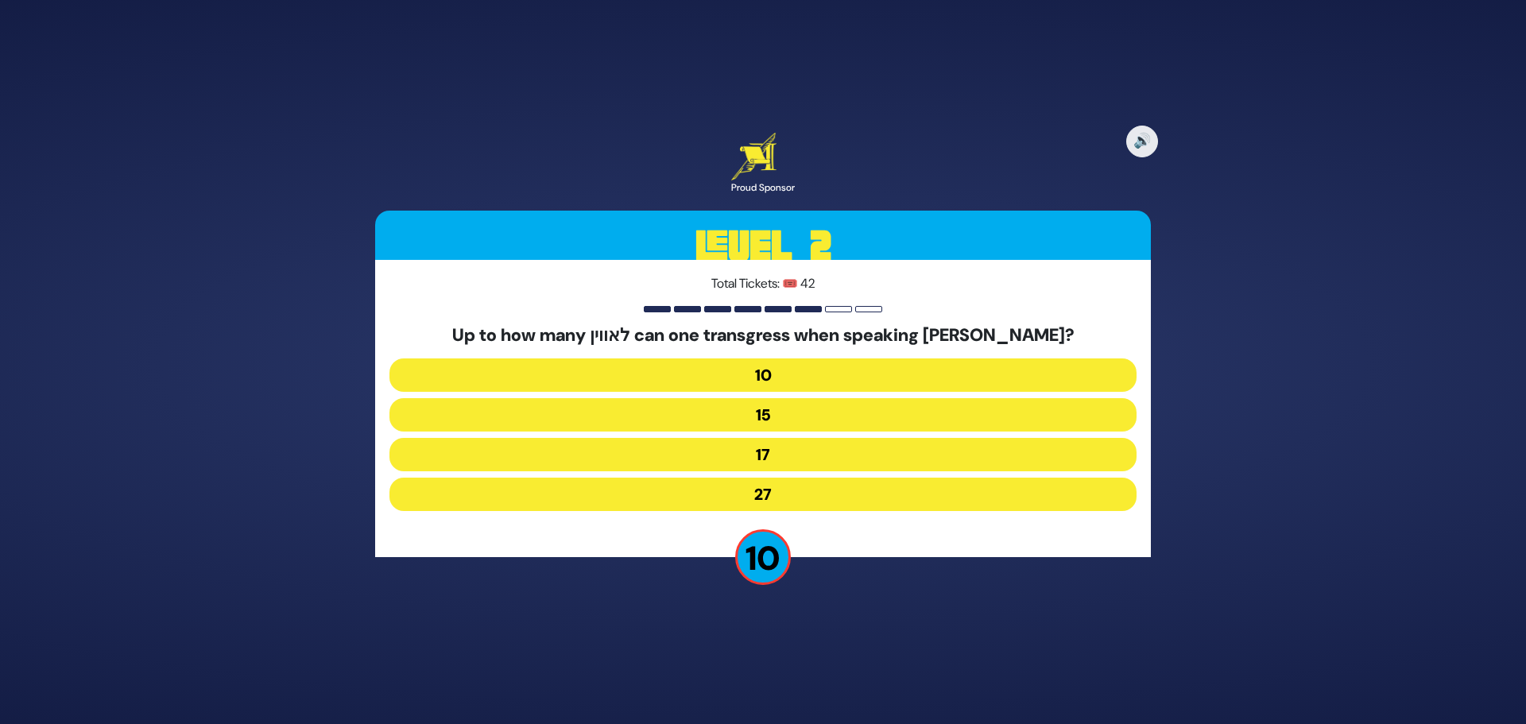
click at [721, 451] on button "17" at bounding box center [762, 454] width 747 height 33
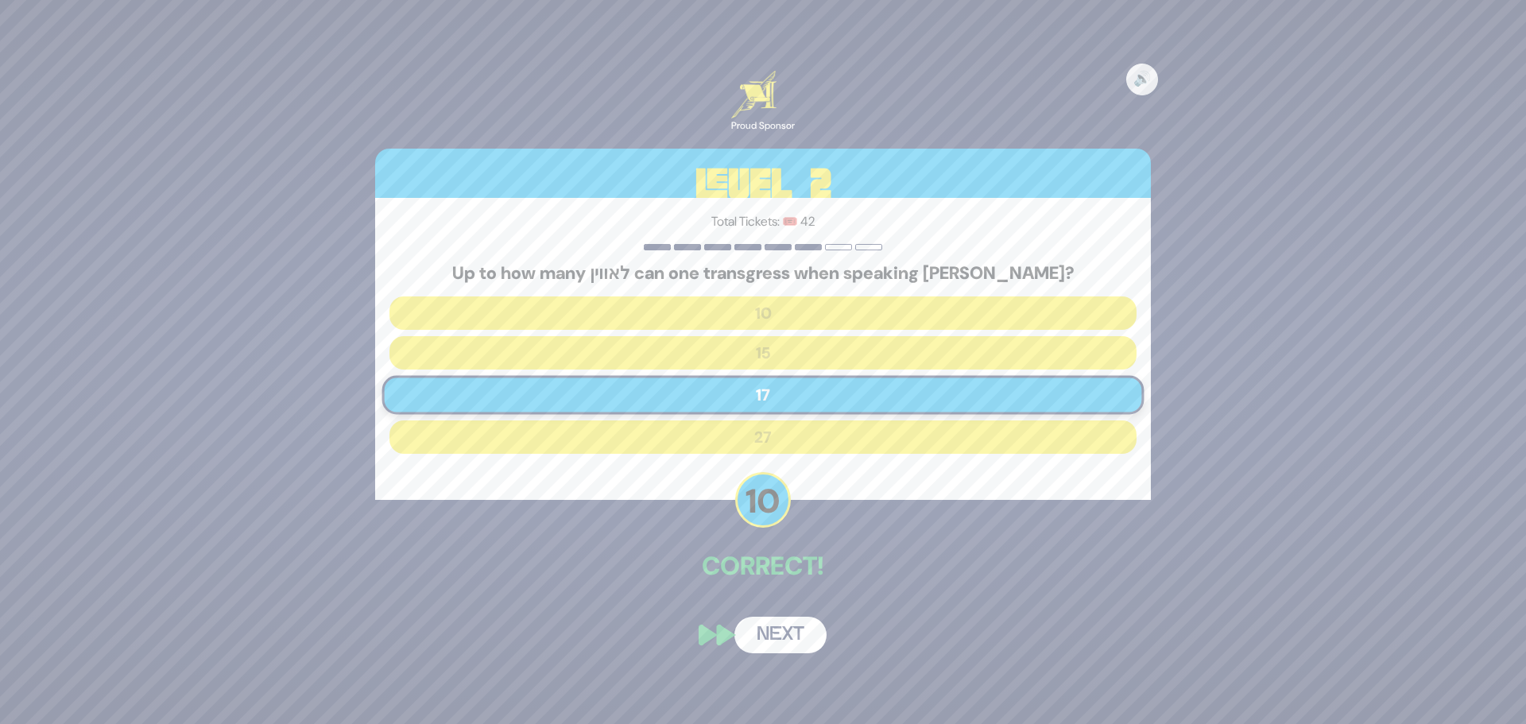
click at [791, 637] on button "Next" at bounding box center [780, 635] width 92 height 37
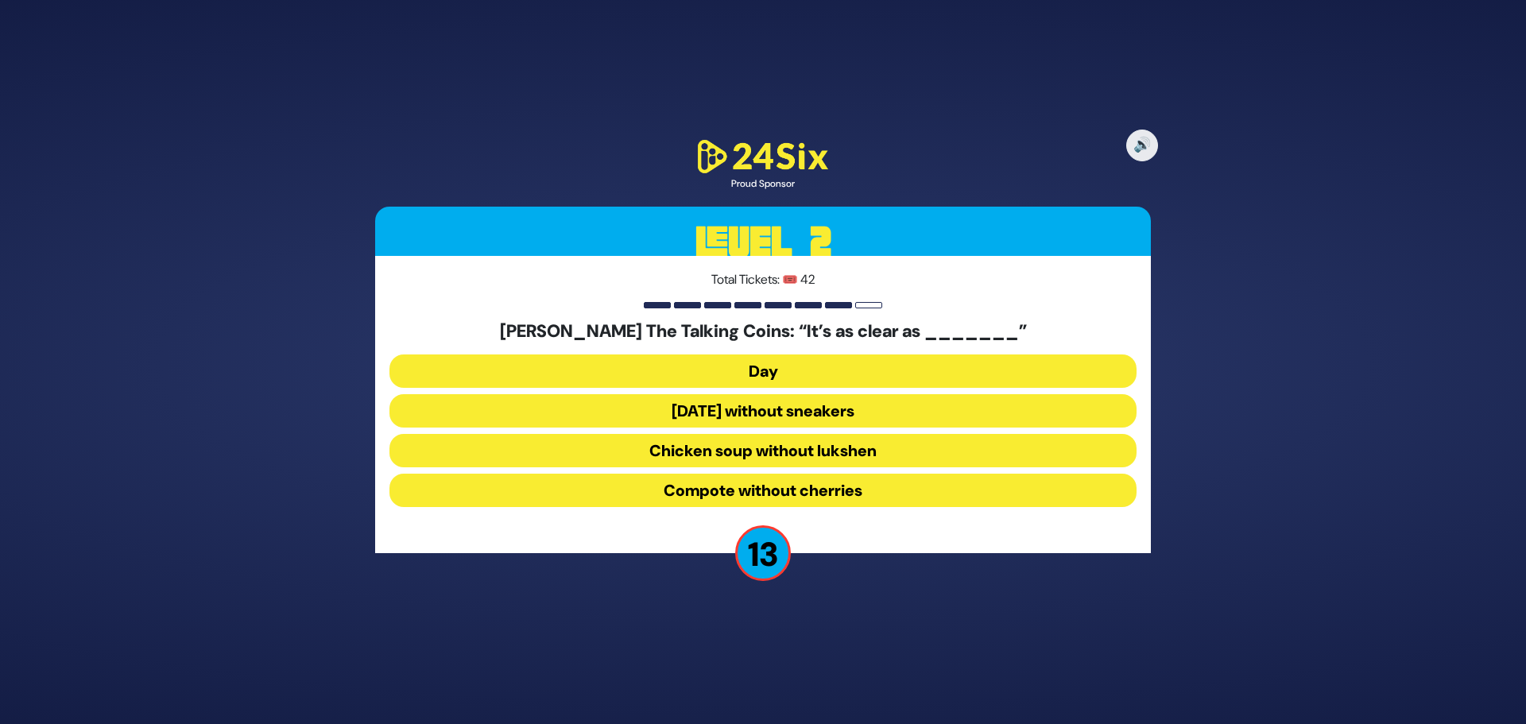
click at [796, 452] on button "Chicken soup without lukshen" at bounding box center [762, 450] width 747 height 33
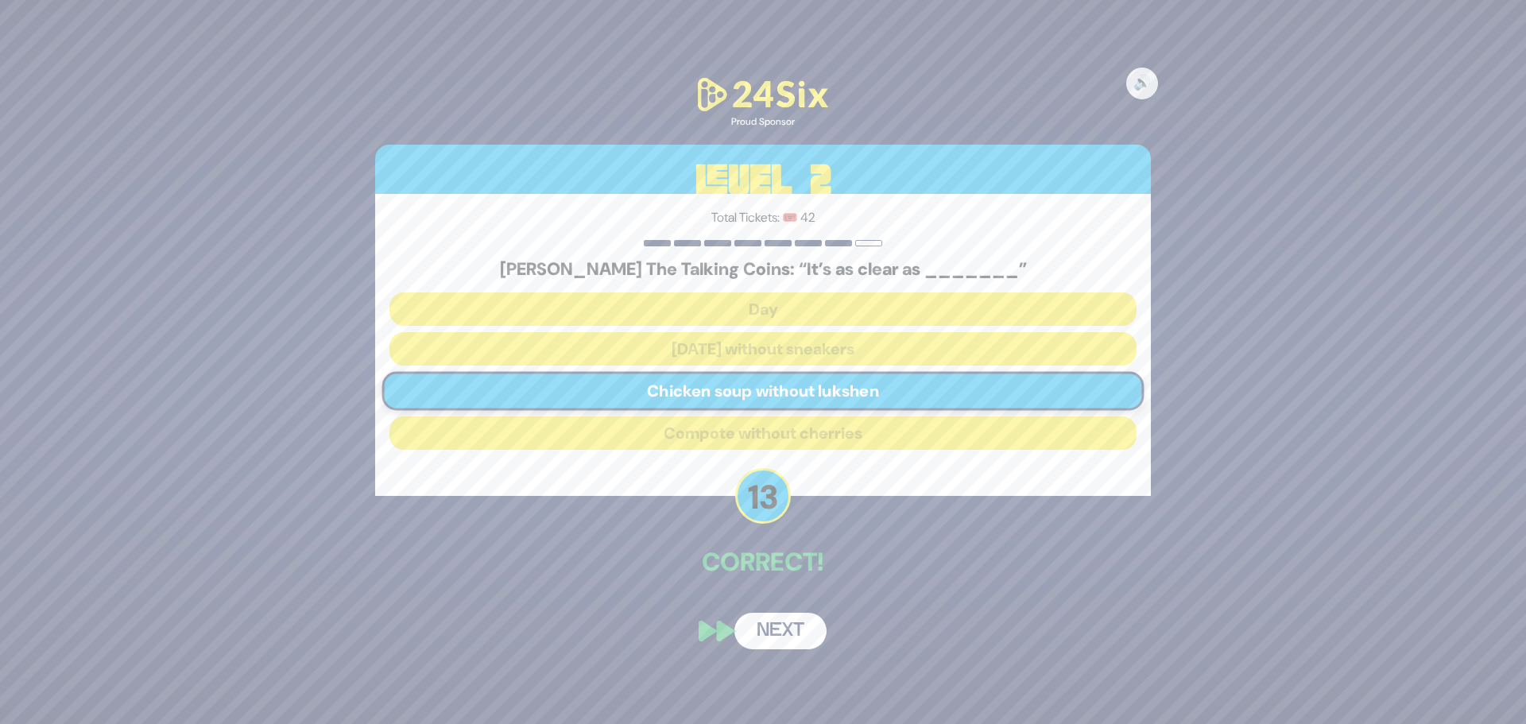
click at [774, 636] on button "Next" at bounding box center [780, 631] width 92 height 37
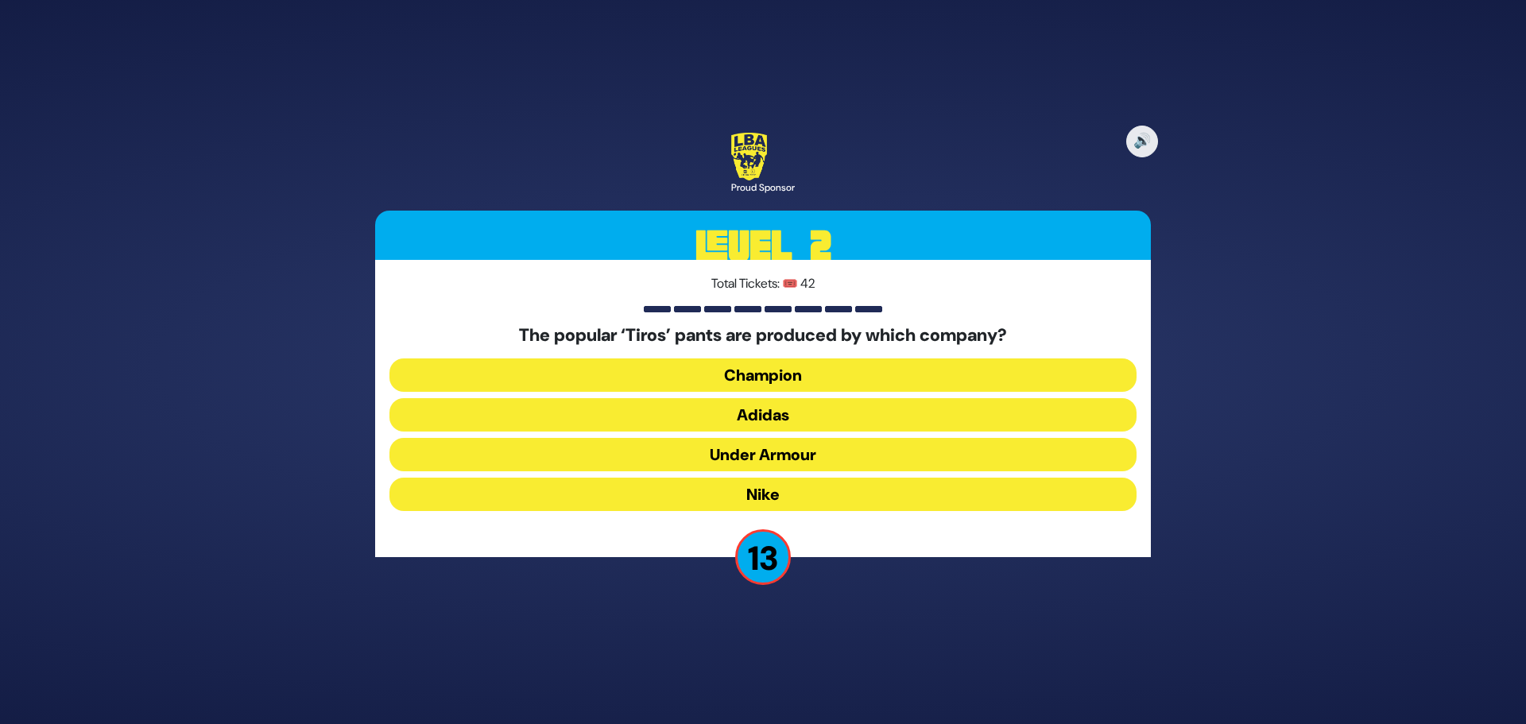
click at [642, 412] on button "Adidas" at bounding box center [762, 414] width 747 height 33
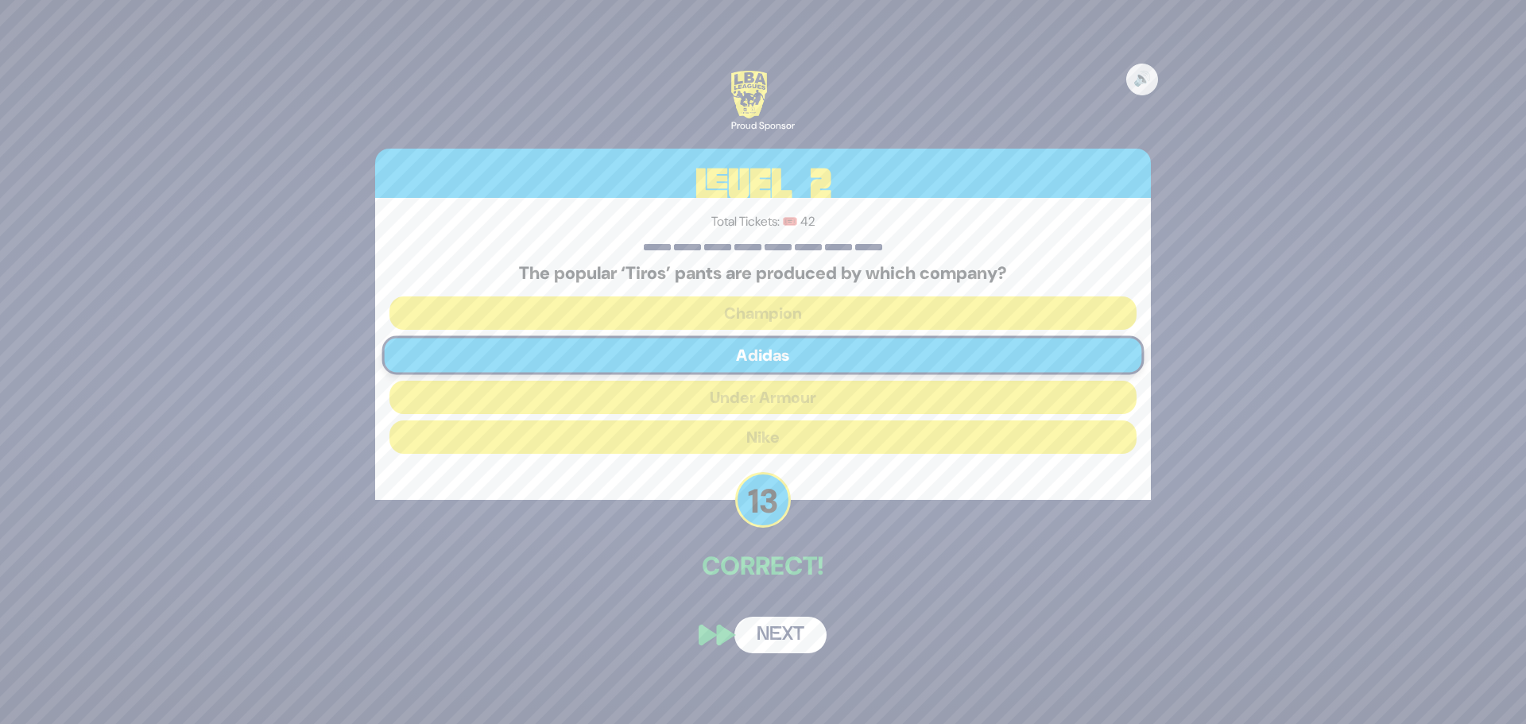
click at [774, 605] on div "🔊 Proud Sponsor Level 2 Total Tickets: 🎟️ 42 The popular ‘Tiros’ pants are prod…" at bounding box center [763, 362] width 814 height 621
click at [773, 623] on button "Next" at bounding box center [780, 635] width 92 height 37
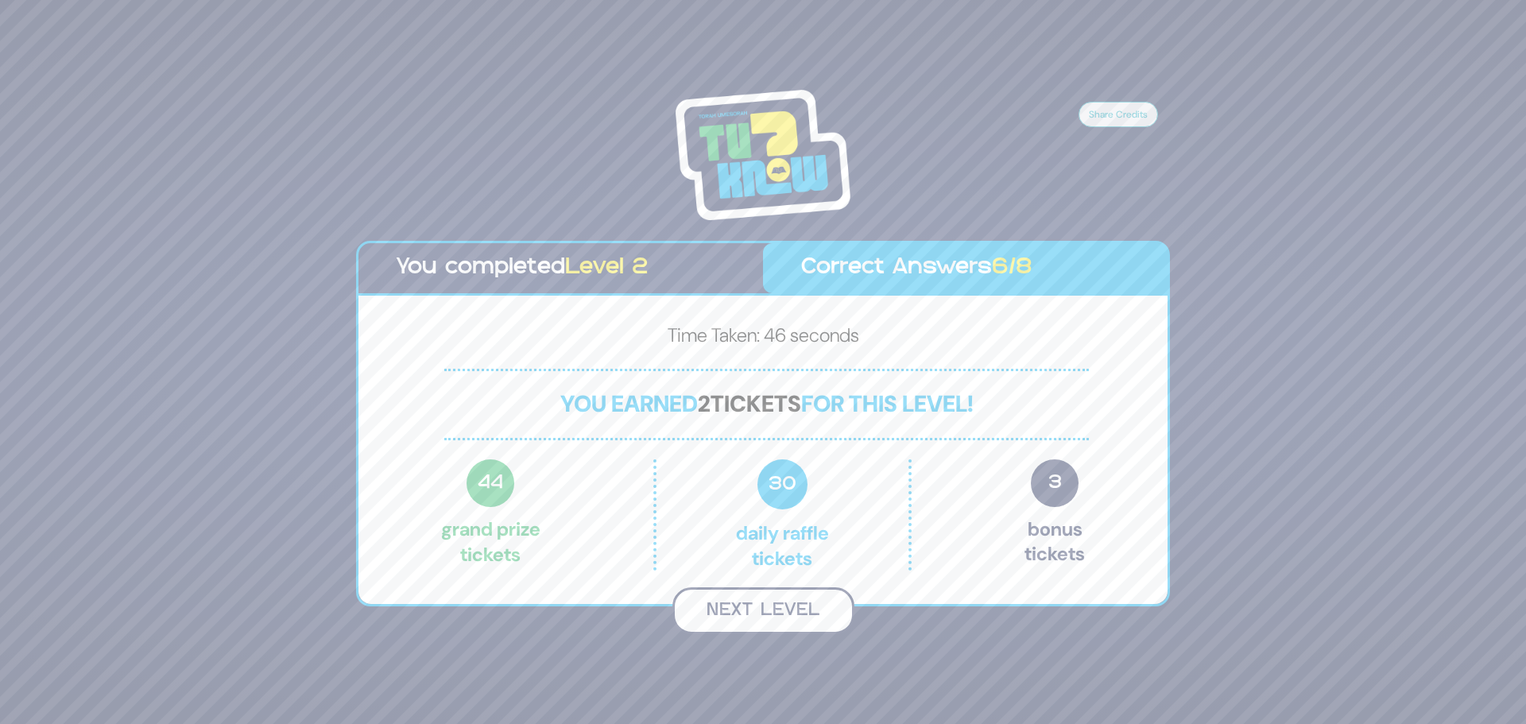
click at [776, 614] on button "Next Level" at bounding box center [763, 610] width 182 height 47
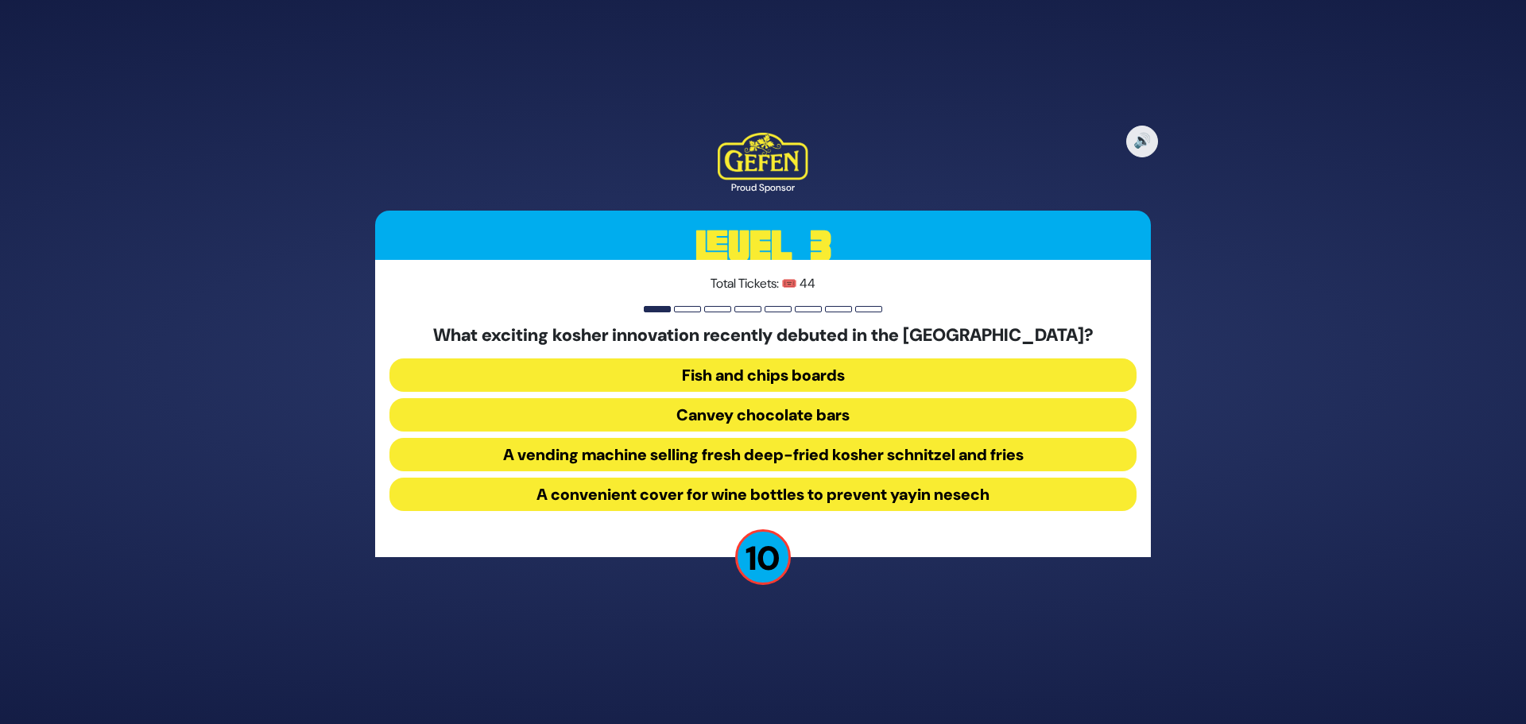
click at [758, 460] on button "A vending machine selling fresh deep-fried kosher schnitzel and fries" at bounding box center [762, 454] width 747 height 33
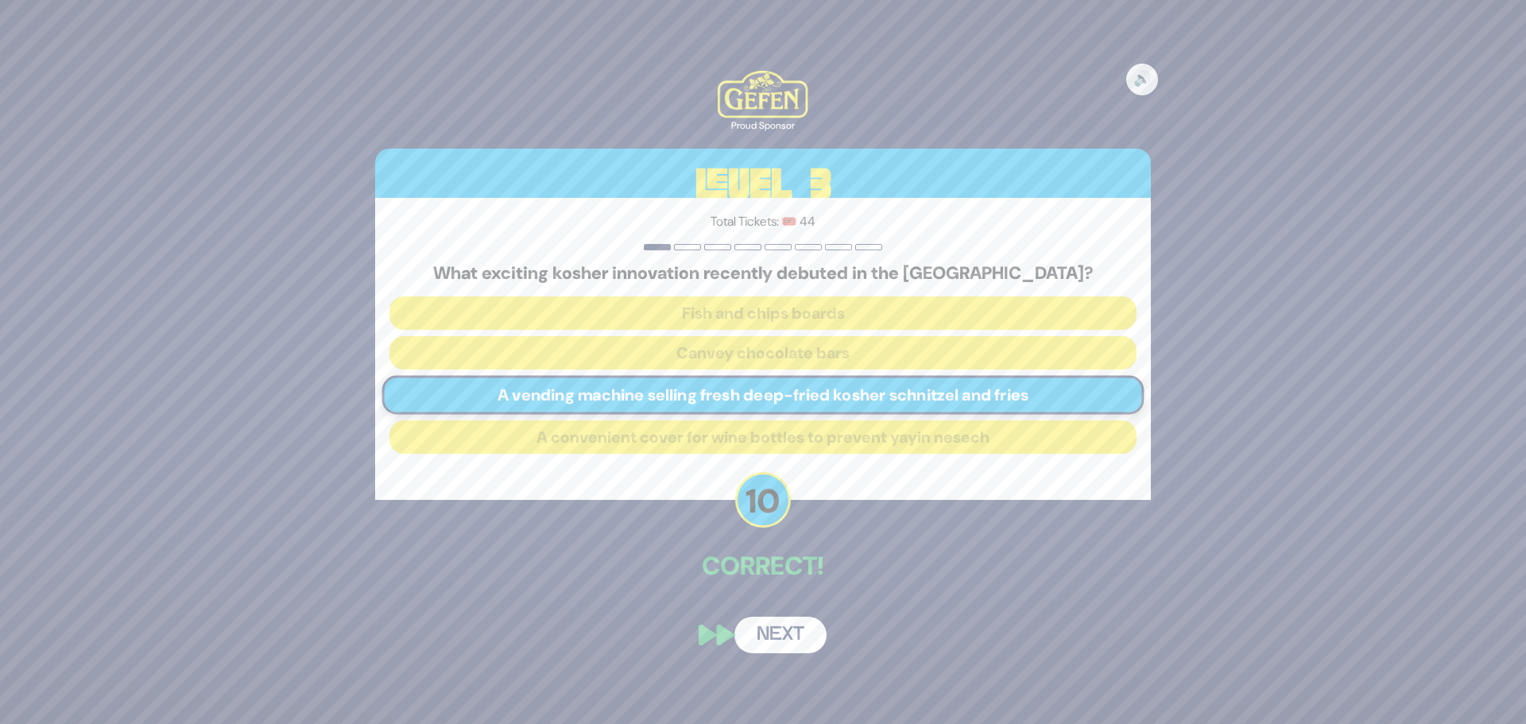
click at [791, 630] on button "Next" at bounding box center [780, 635] width 92 height 37
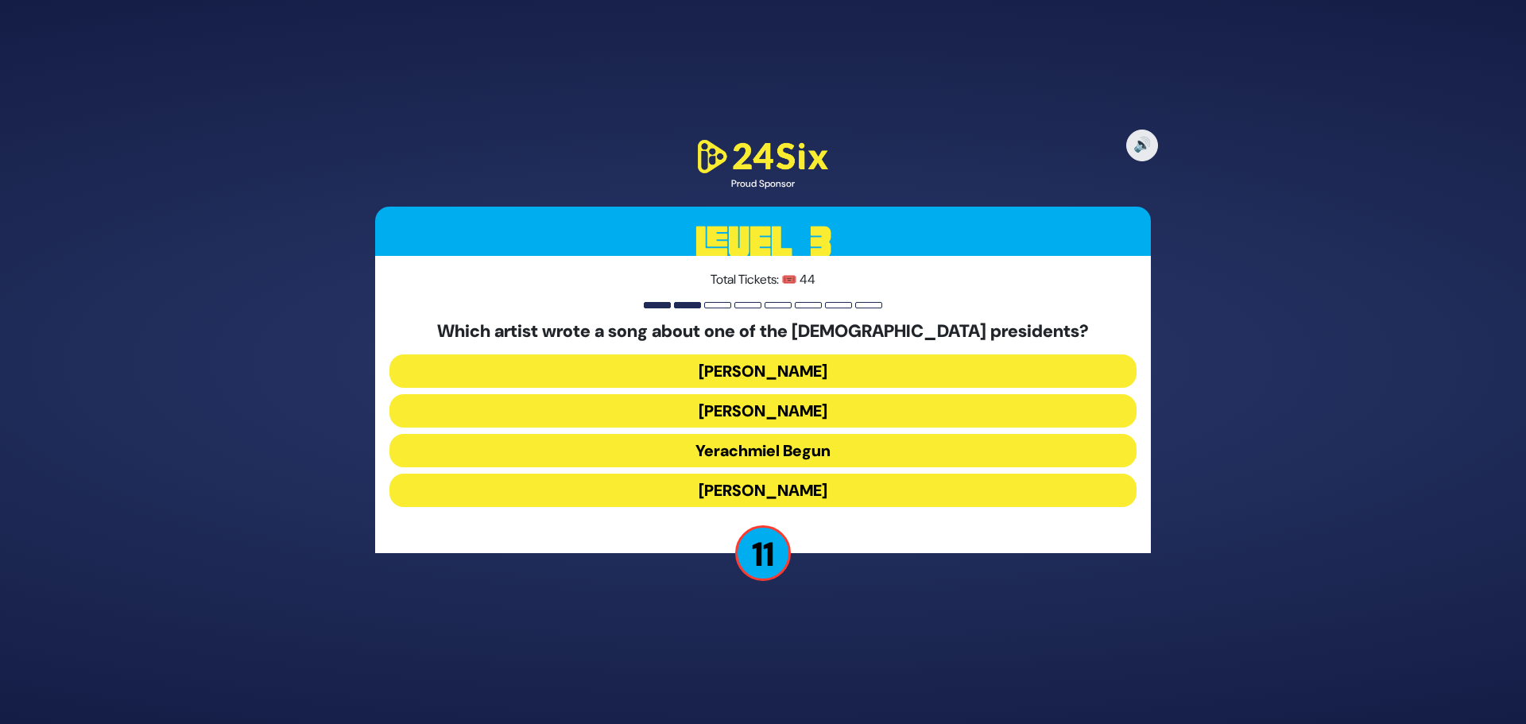
click at [743, 455] on button "Yerachmiel Begun" at bounding box center [762, 450] width 747 height 33
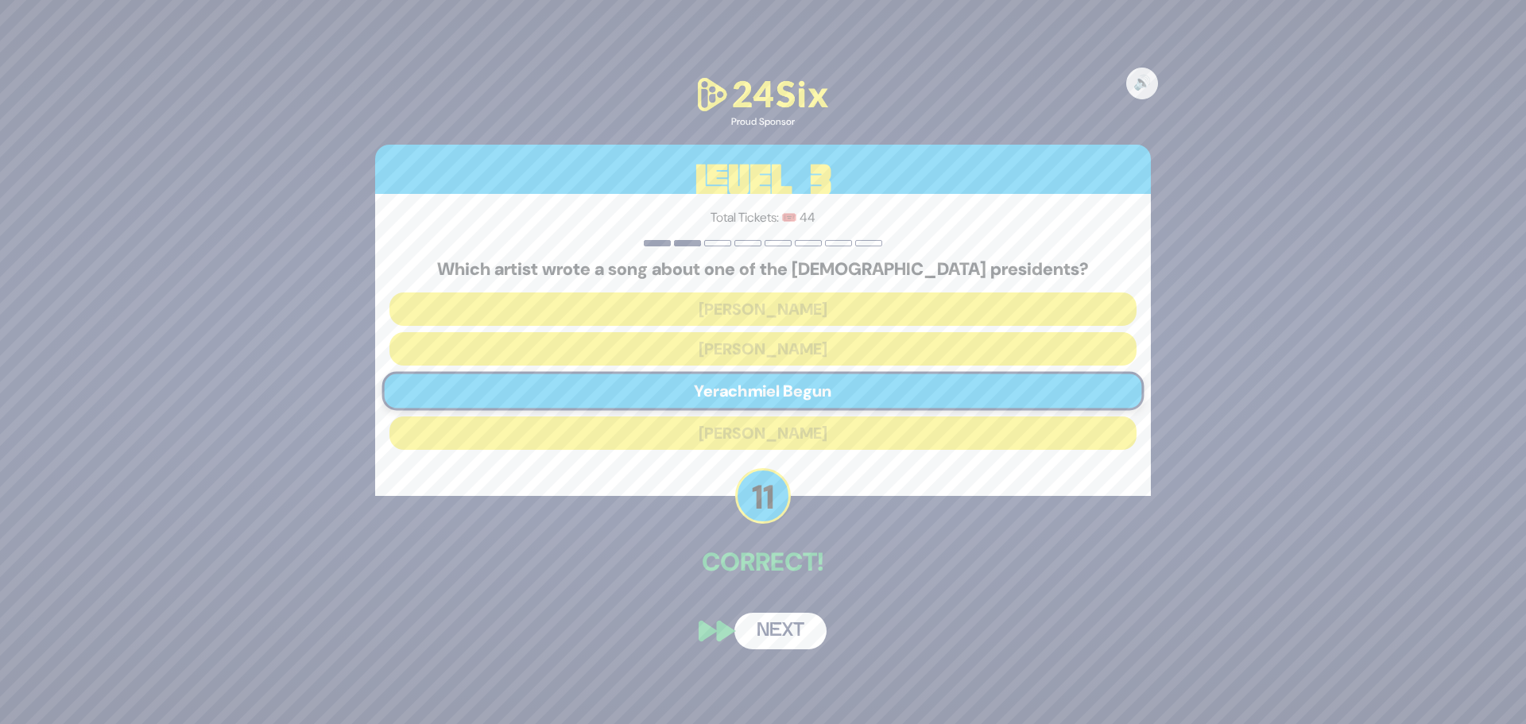
click at [777, 642] on button "Next" at bounding box center [780, 631] width 92 height 37
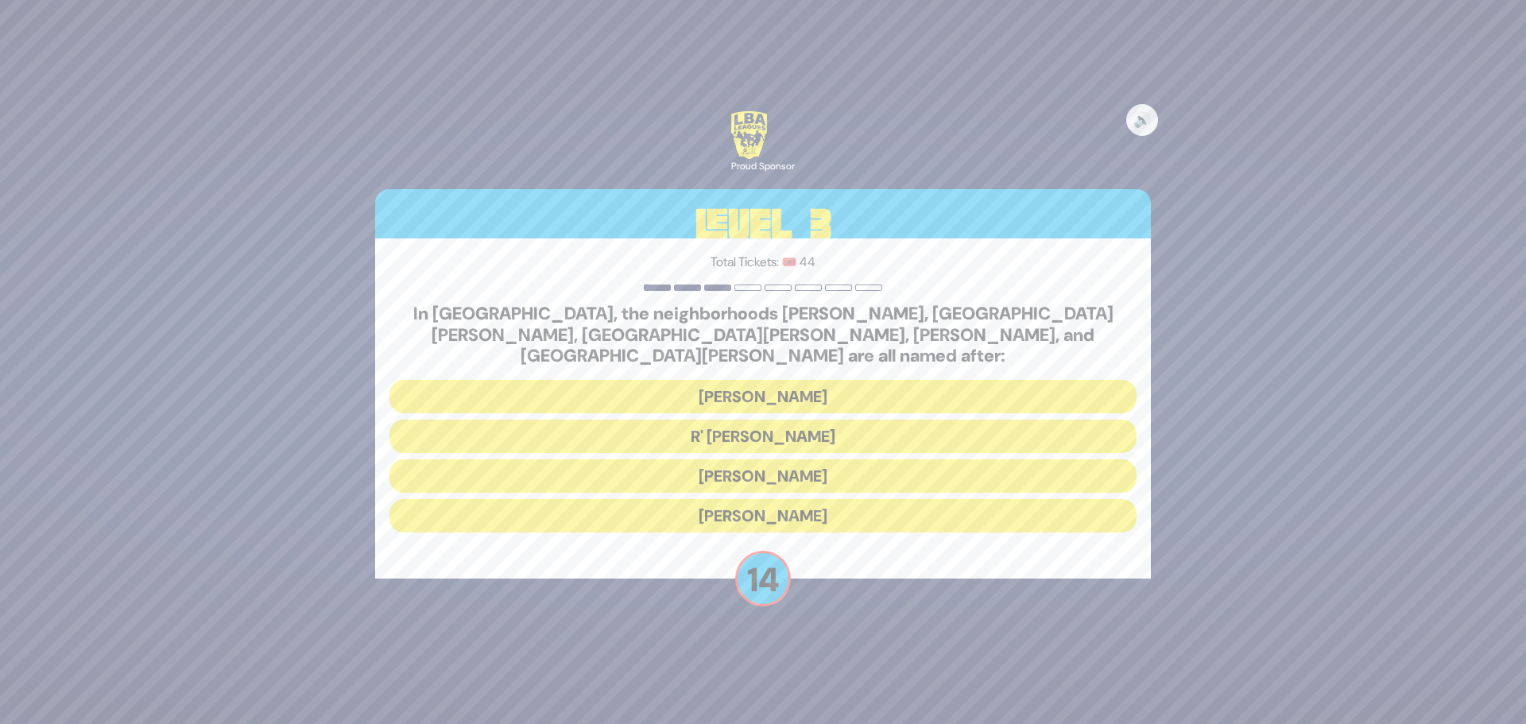
click at [673, 467] on button "[PERSON_NAME]" at bounding box center [762, 475] width 747 height 33
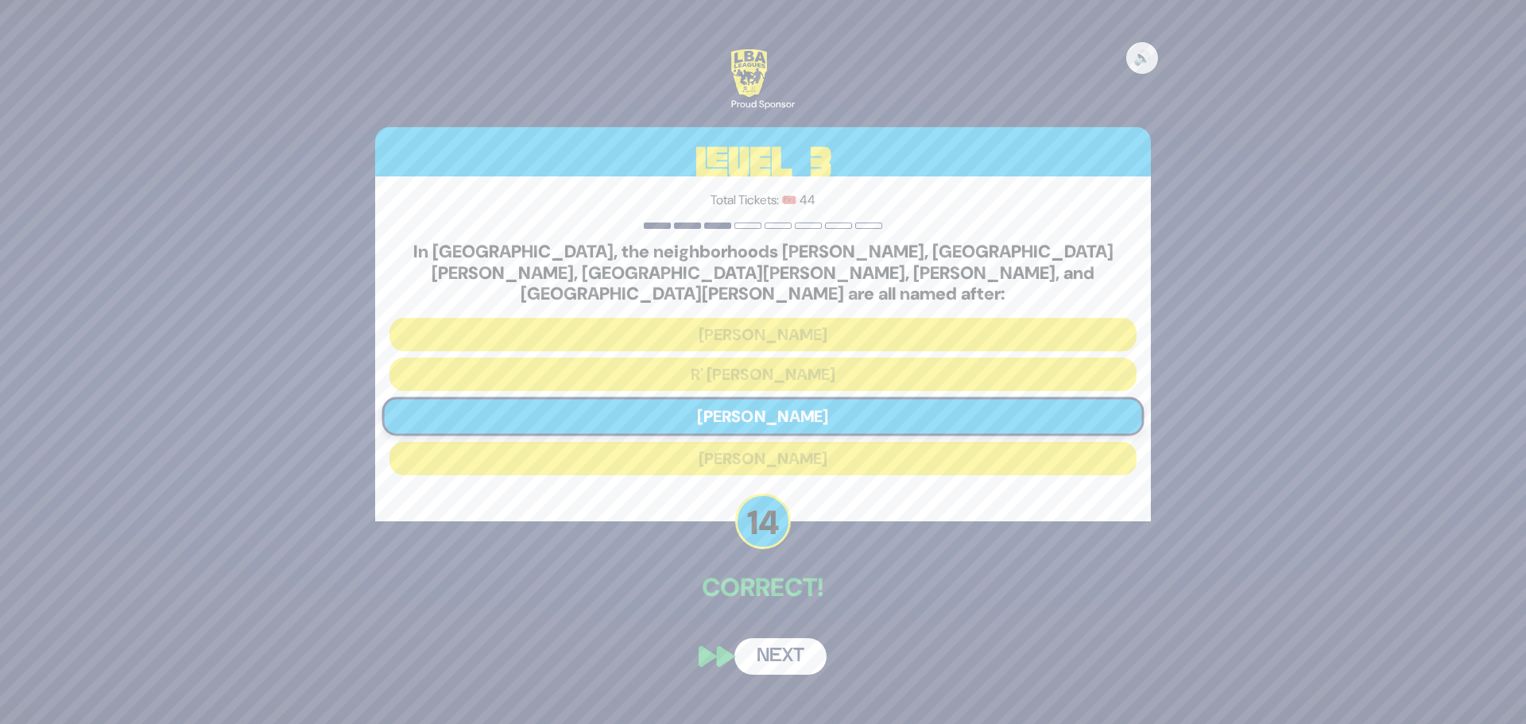
click at [772, 638] on button "Next" at bounding box center [780, 656] width 92 height 37
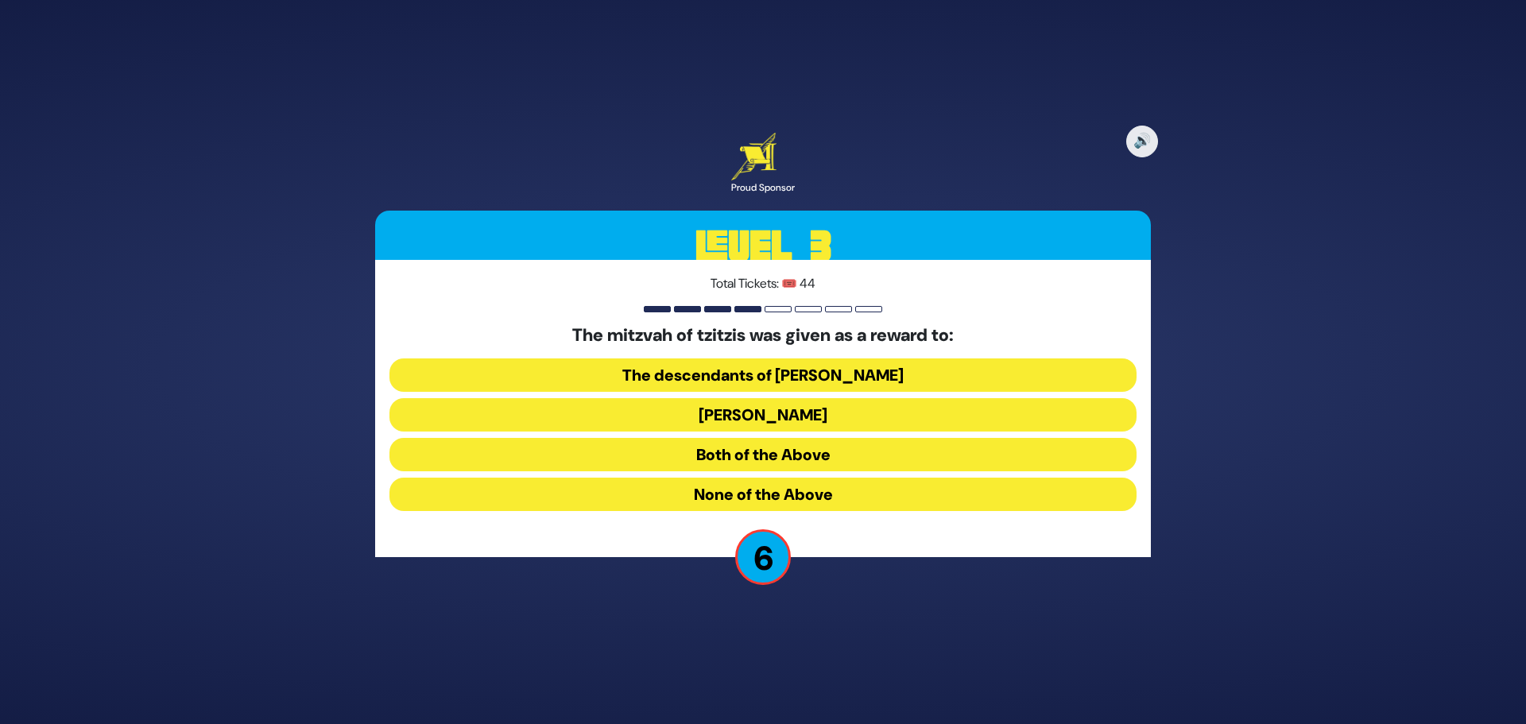
drag, startPoint x: 765, startPoint y: 454, endPoint x: 773, endPoint y: 494, distance: 41.3
click at [773, 494] on div "The mitzvah of [PERSON_NAME] was given as a reward to: The descendants of [PERS…" at bounding box center [762, 421] width 747 height 192
click at [773, 494] on button "None of the Above" at bounding box center [762, 494] width 747 height 33
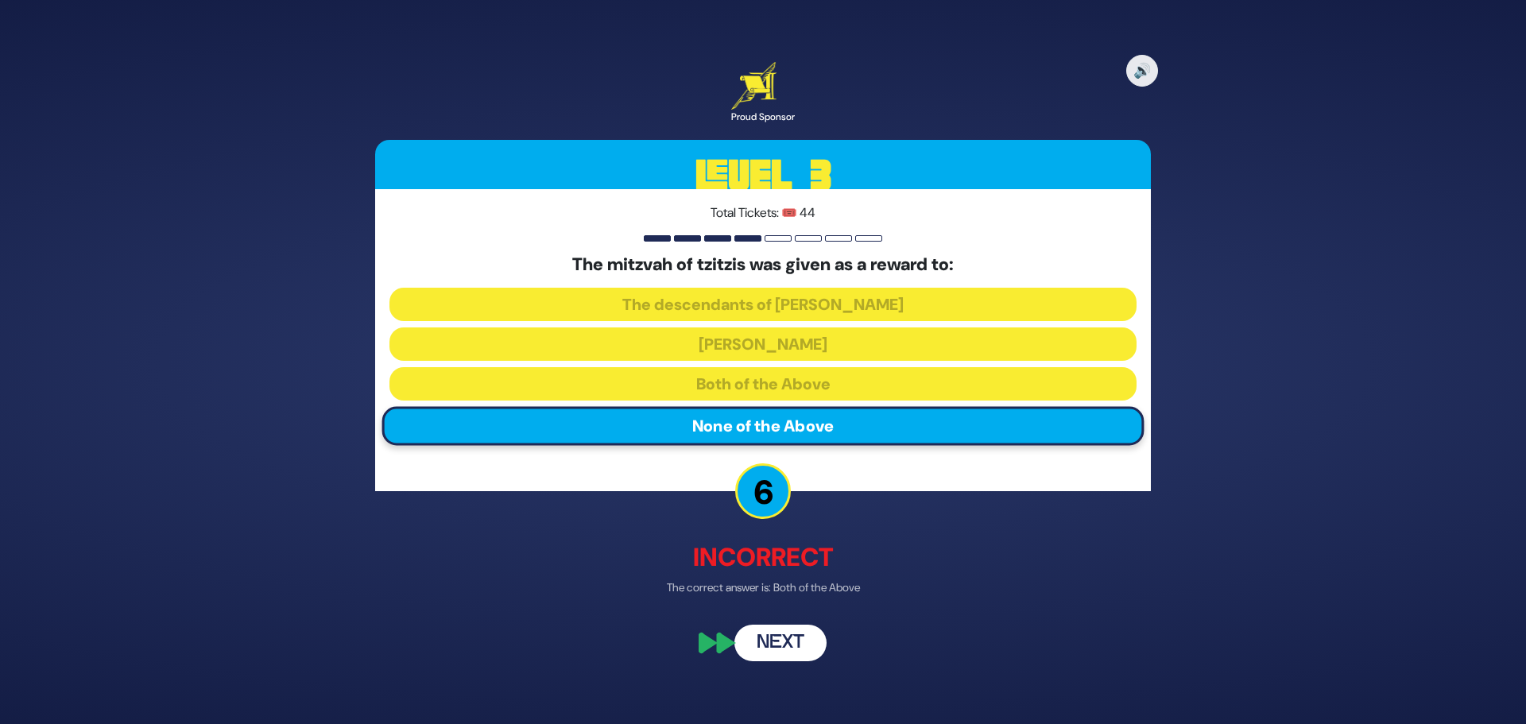
click at [796, 652] on button "Next" at bounding box center [780, 644] width 92 height 37
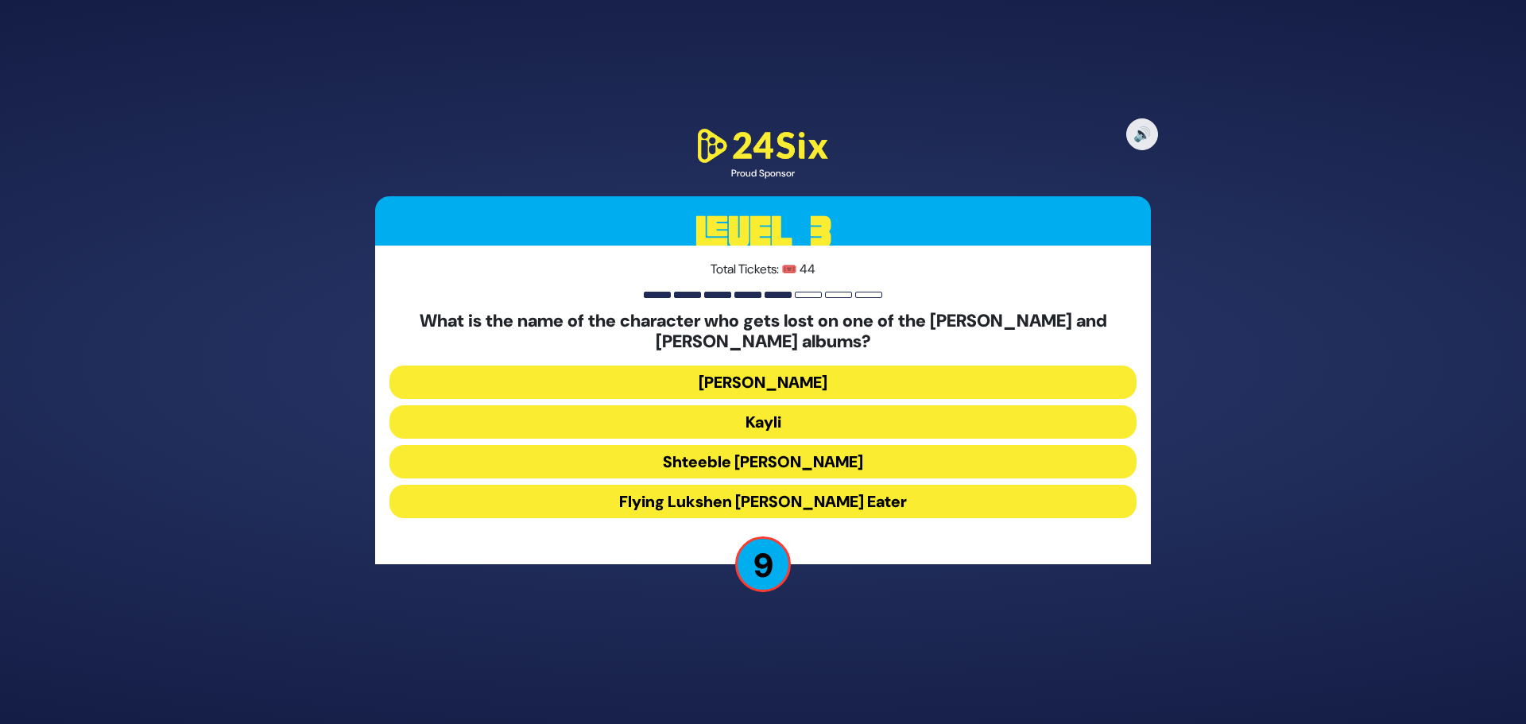
click at [681, 378] on button "[PERSON_NAME]" at bounding box center [762, 382] width 747 height 33
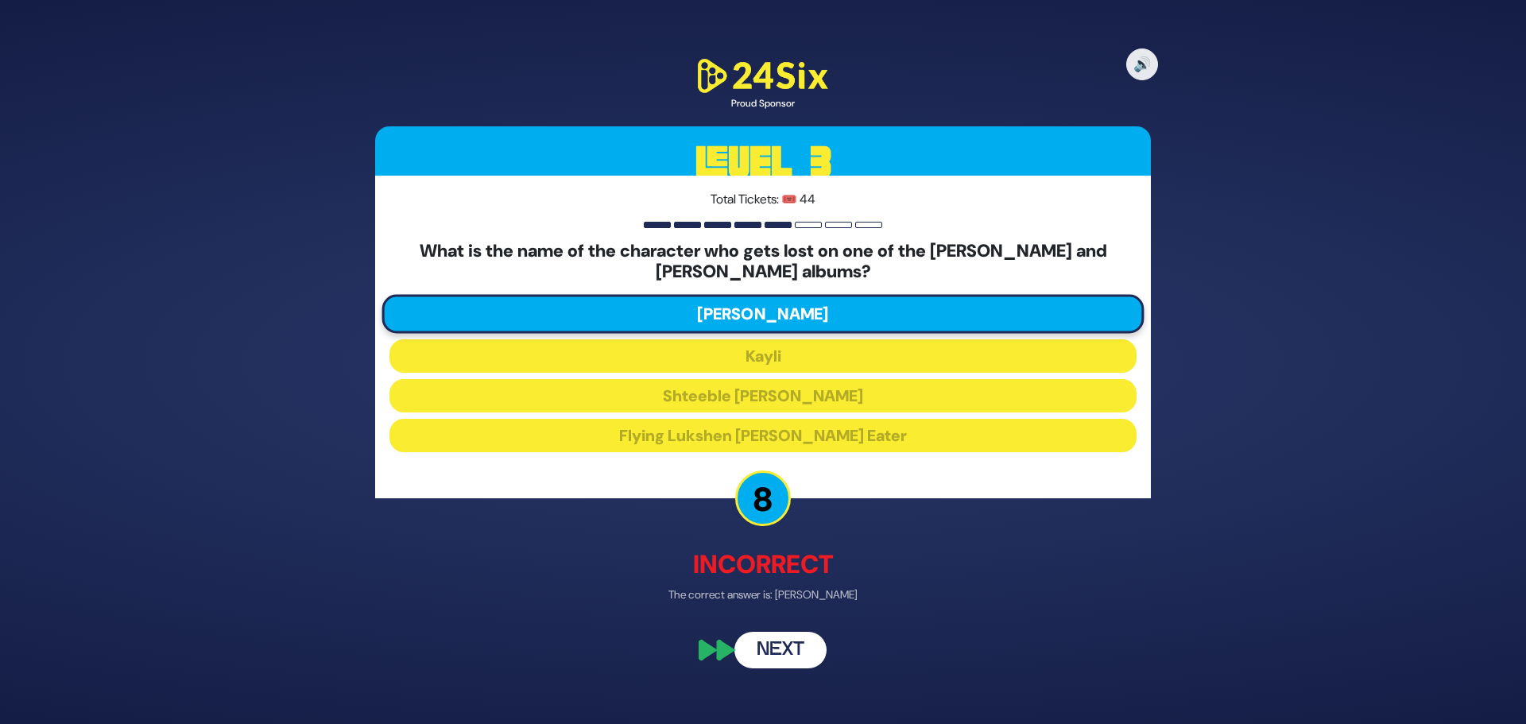
click at [783, 649] on button "Next" at bounding box center [780, 650] width 92 height 37
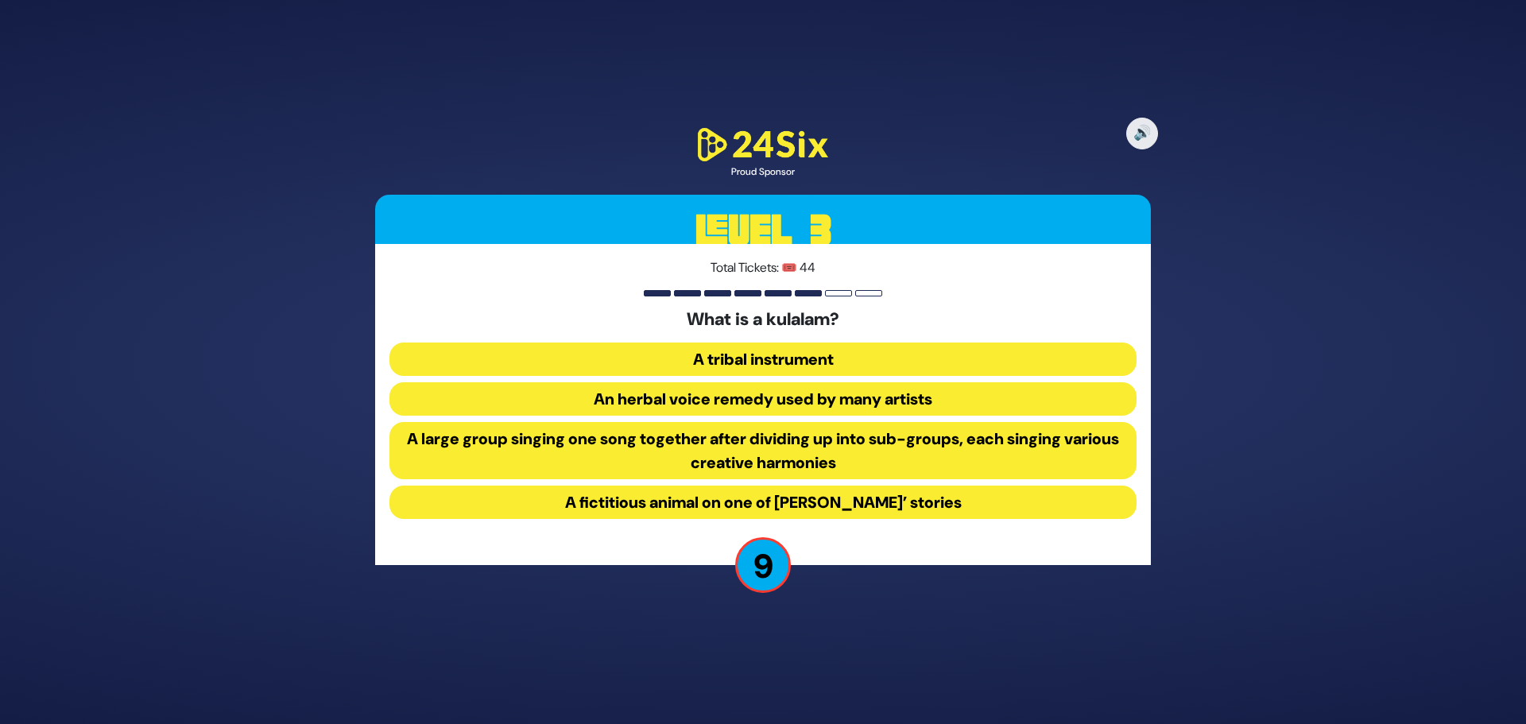
click at [630, 452] on button "A large group singing one song together after dividing up into sub-groups, each…" at bounding box center [762, 450] width 747 height 57
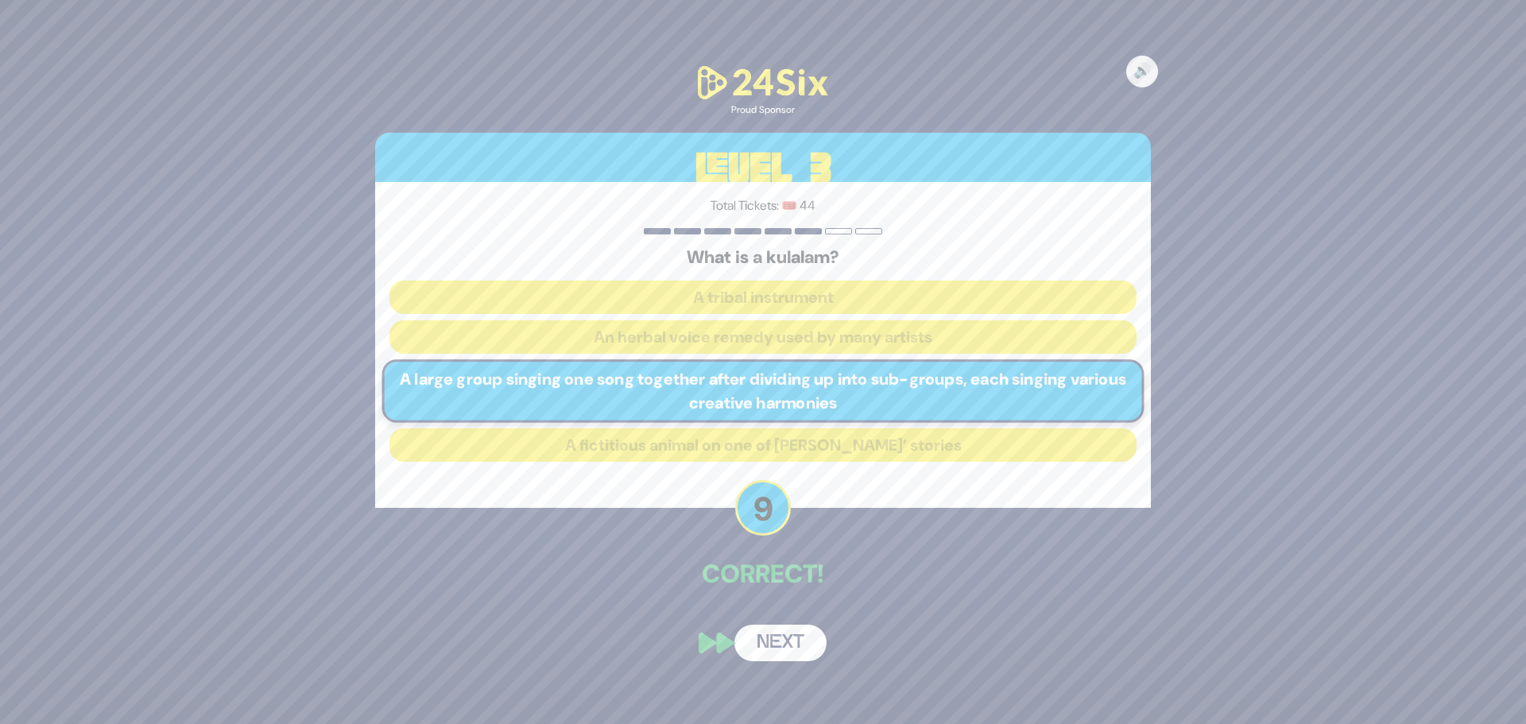
click at [789, 648] on button "Next" at bounding box center [780, 643] width 92 height 37
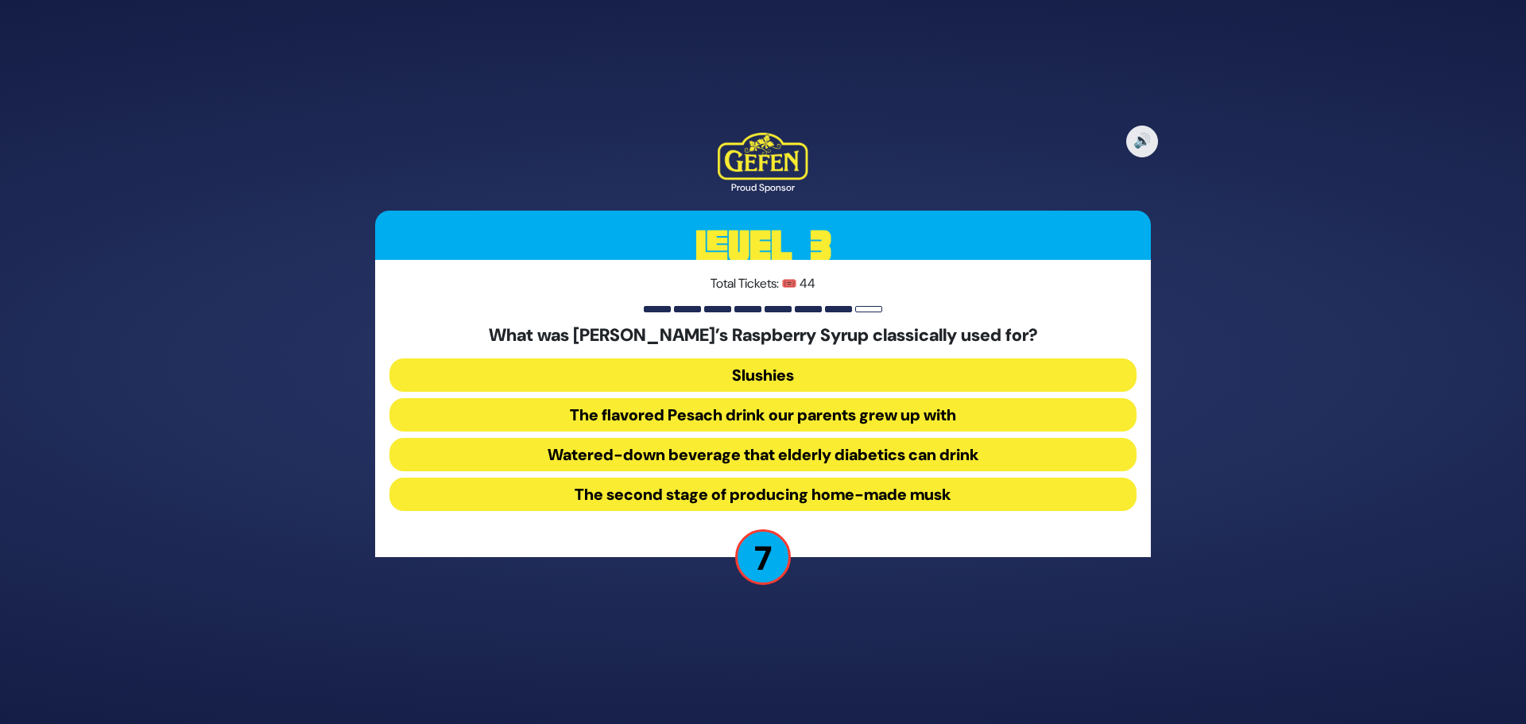
click at [655, 419] on button "The flavored Pesach drink our parents grew up with" at bounding box center [762, 414] width 747 height 33
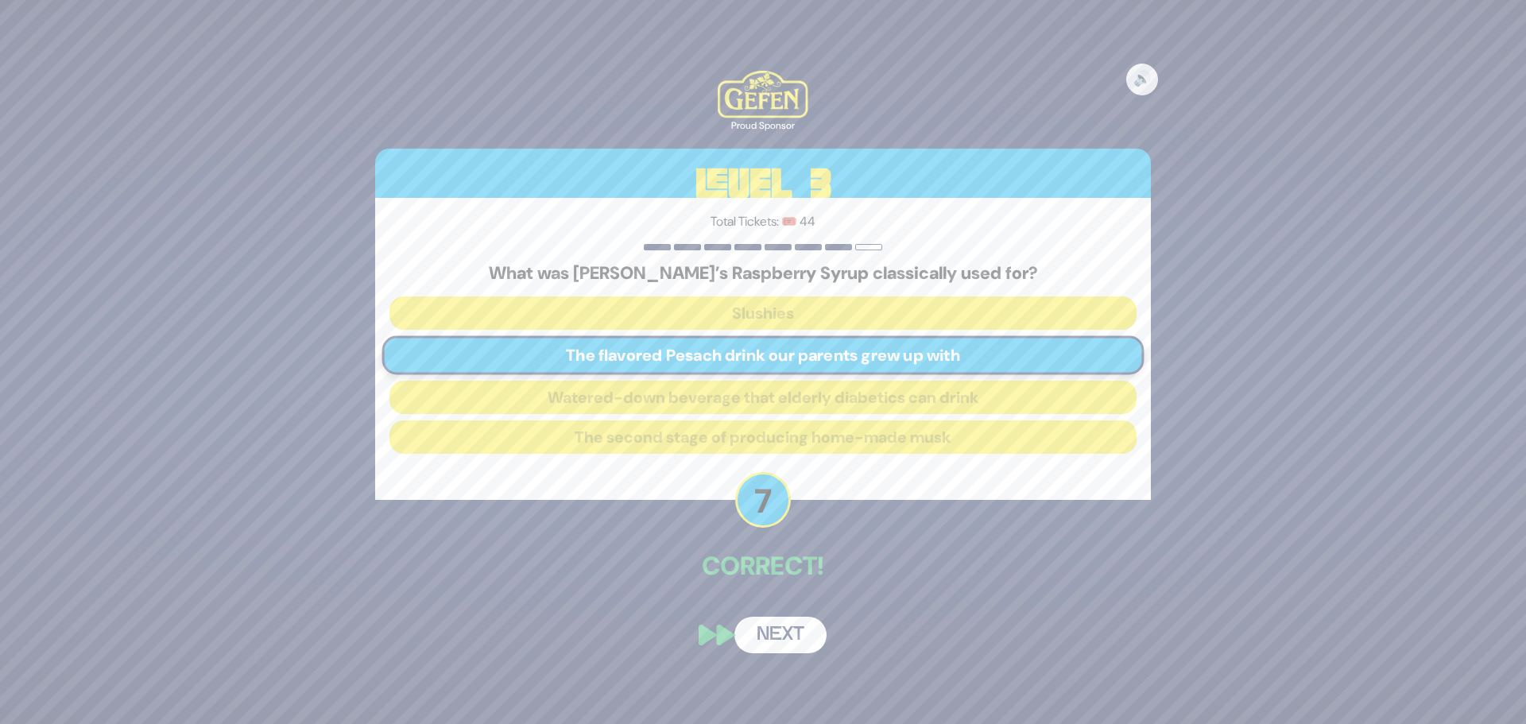
click at [789, 642] on button "Next" at bounding box center [780, 635] width 92 height 37
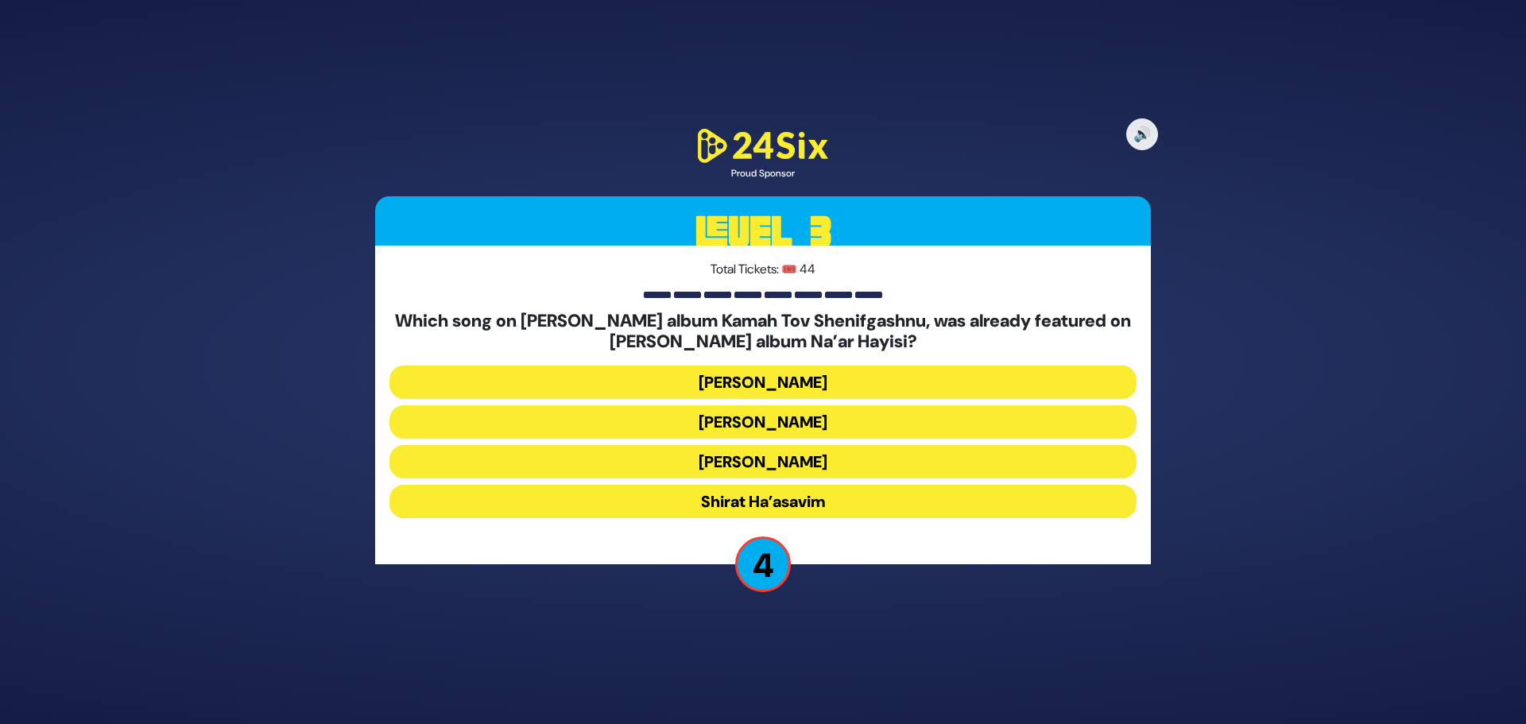
click at [824, 500] on button "Shirat Ha’asavim" at bounding box center [762, 501] width 747 height 33
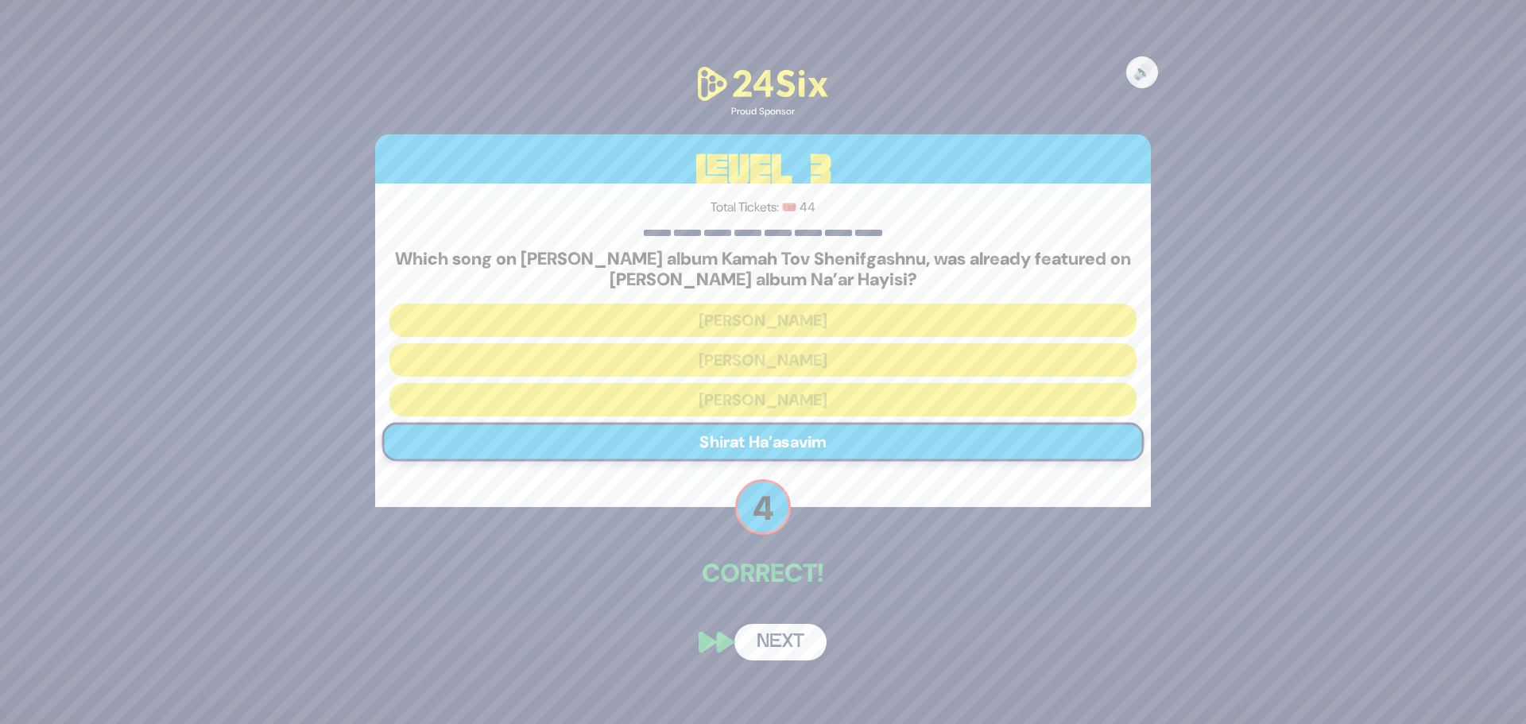
click at [798, 638] on button "Next" at bounding box center [780, 642] width 92 height 37
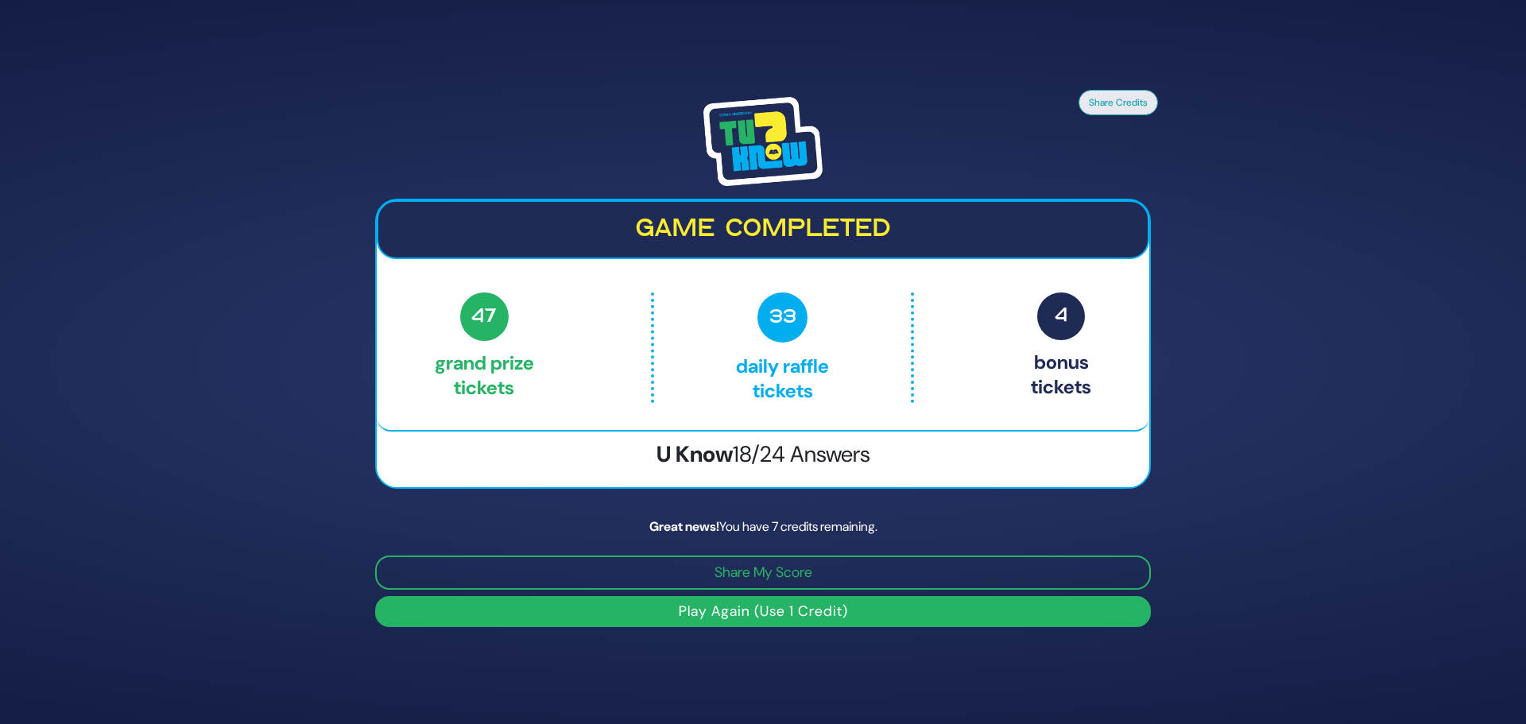
click at [800, 235] on h2 "Game completed" at bounding box center [763, 230] width 744 height 30
